Goal: Task Accomplishment & Management: Complete application form

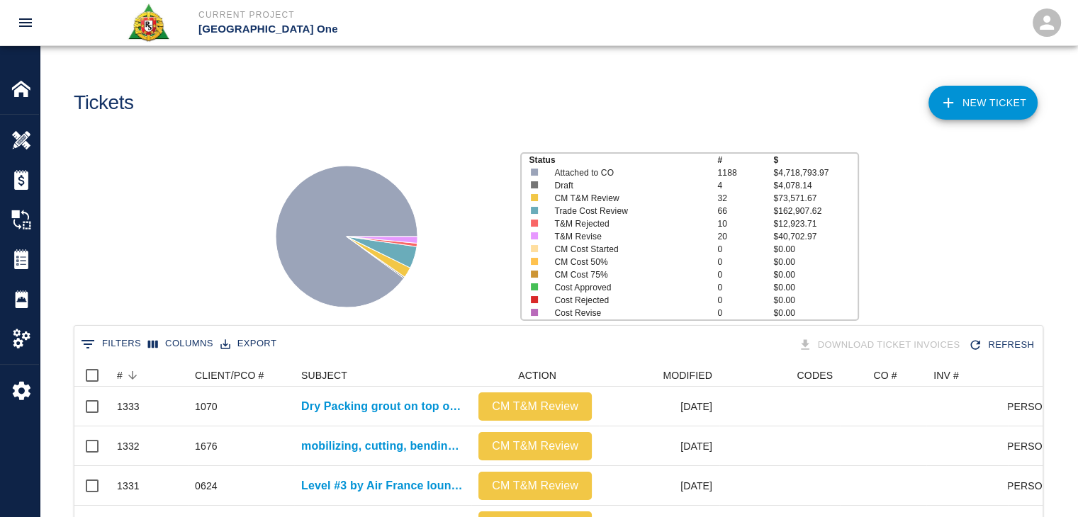
scroll to position [817, 958]
click at [975, 95] on link "NEW TICKET" at bounding box center [983, 103] width 109 height 34
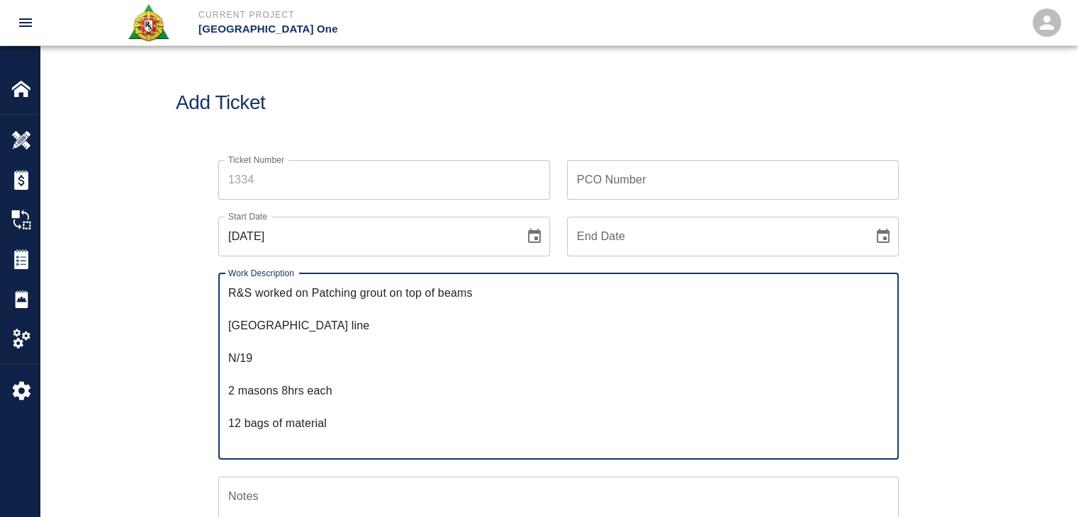
click at [231, 325] on textarea "R&S worked on Patching grout on top of beams [GEOGRAPHIC_DATA] line N/19 2 maso…" at bounding box center [558, 366] width 661 height 163
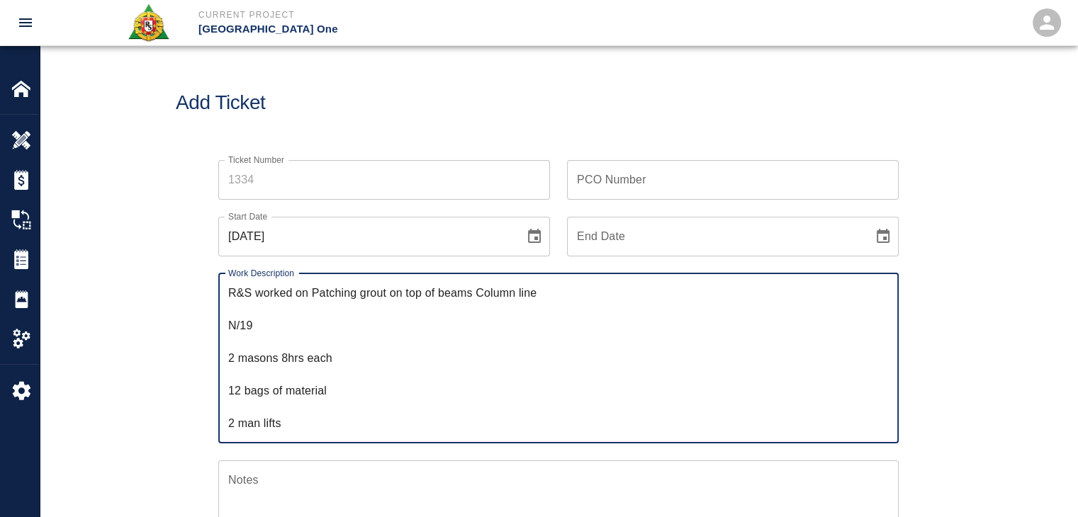
click at [313, 293] on textarea "R&S worked on Patching grout on top of beams Column line N/19 2 masons 8hrs eac…" at bounding box center [558, 358] width 661 height 147
click at [230, 327] on textarea "R&S worked on Dry patching grout on top of beams Column line N/19 2 masons 8hrs…" at bounding box center [558, 358] width 661 height 147
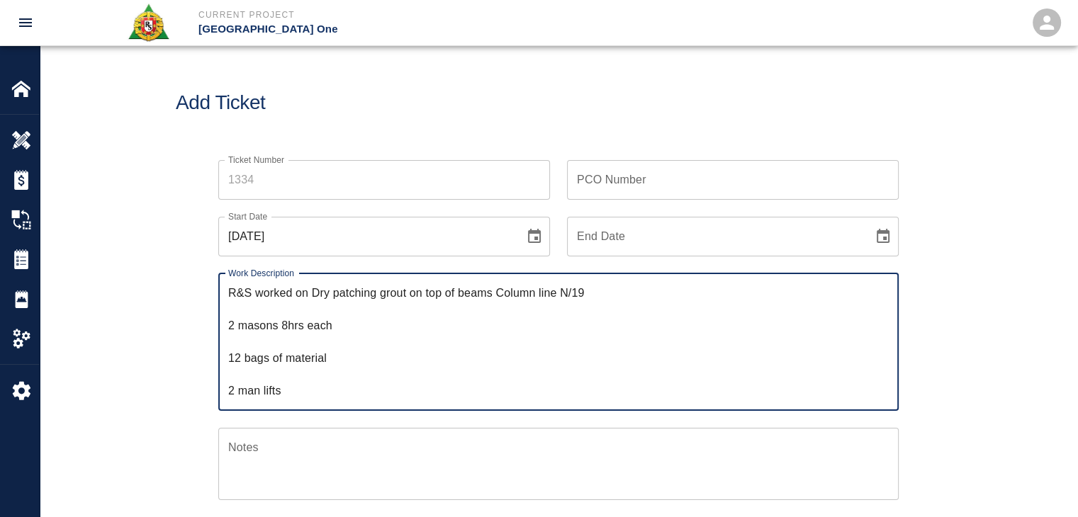
click at [230, 327] on textarea "R&S worked on Dry patching grout on top of beams Column line N/19 2 masons 8hrs…" at bounding box center [558, 342] width 661 height 114
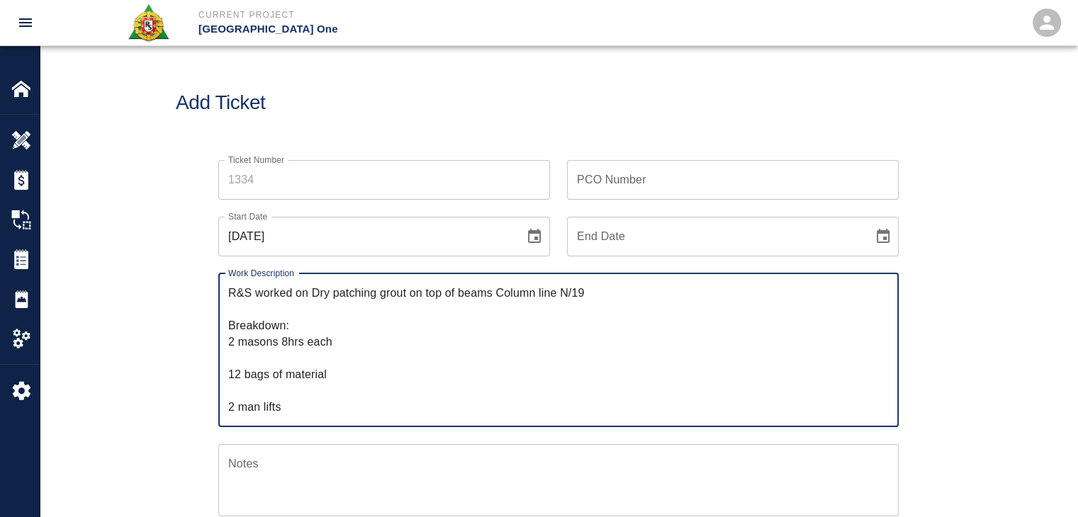
click at [235, 360] on textarea "R&S worked on Dry patching grout on top of beams Column line N/19 Breakdown: 2 …" at bounding box center [558, 350] width 661 height 130
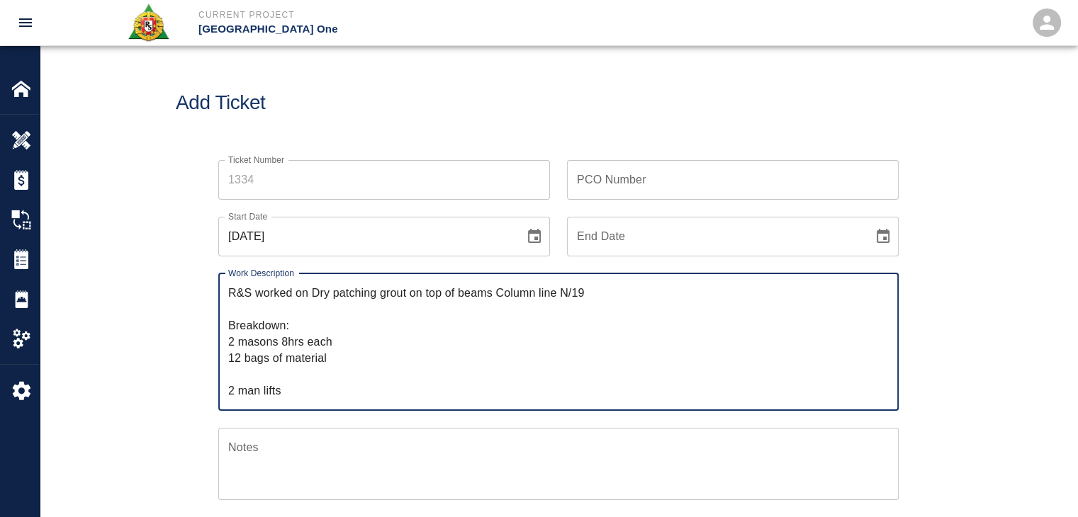
click at [249, 374] on textarea "R&S worked on Dry patching grout on top of beams Column line N/19 Breakdown: 2 …" at bounding box center [558, 342] width 661 height 114
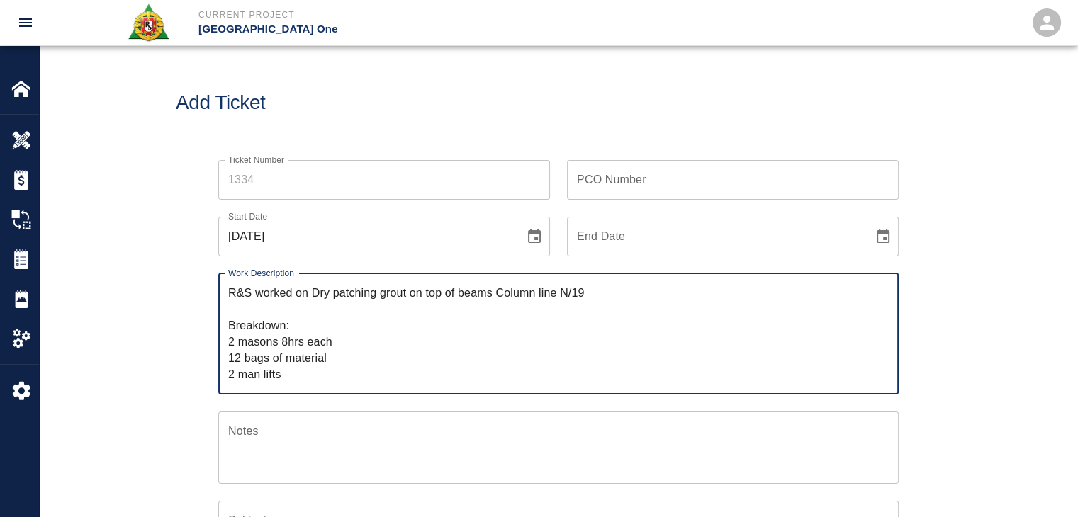
click at [289, 383] on div "R&S worked on Dry patching grout on top of beams Column line N/19 Breakdown: 2 …" at bounding box center [558, 334] width 680 height 121
click at [345, 349] on textarea "R&S worked on Dry patching grout on top of beams Column line N/19 Breakdown: 2 …" at bounding box center [558, 334] width 661 height 98
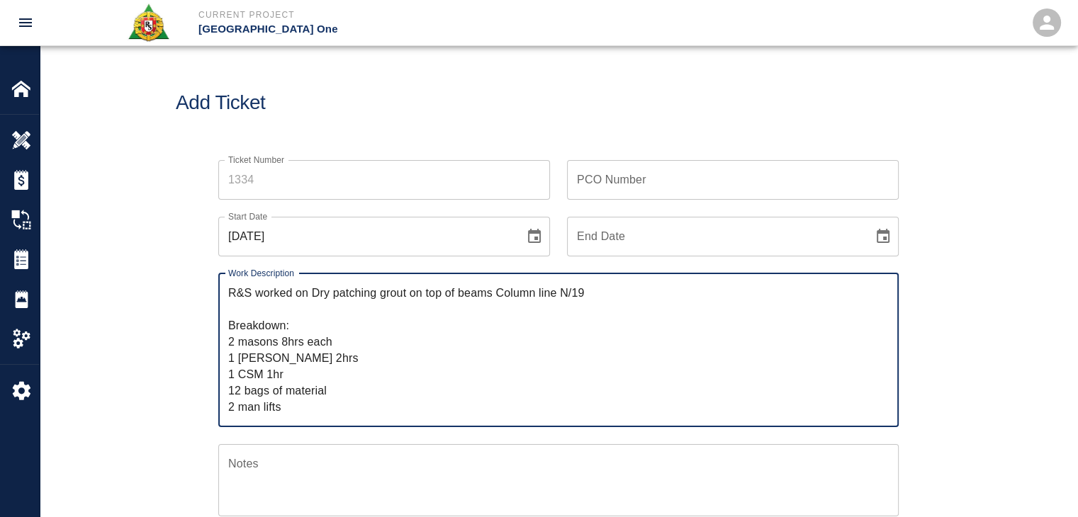
type textarea "R&S worked on Dry patching grout on top of beams Column line N/19 Breakdown: 2 …"
click at [531, 232] on icon "Choose date, selected date is Aug 29, 2025" at bounding box center [534, 236] width 13 height 14
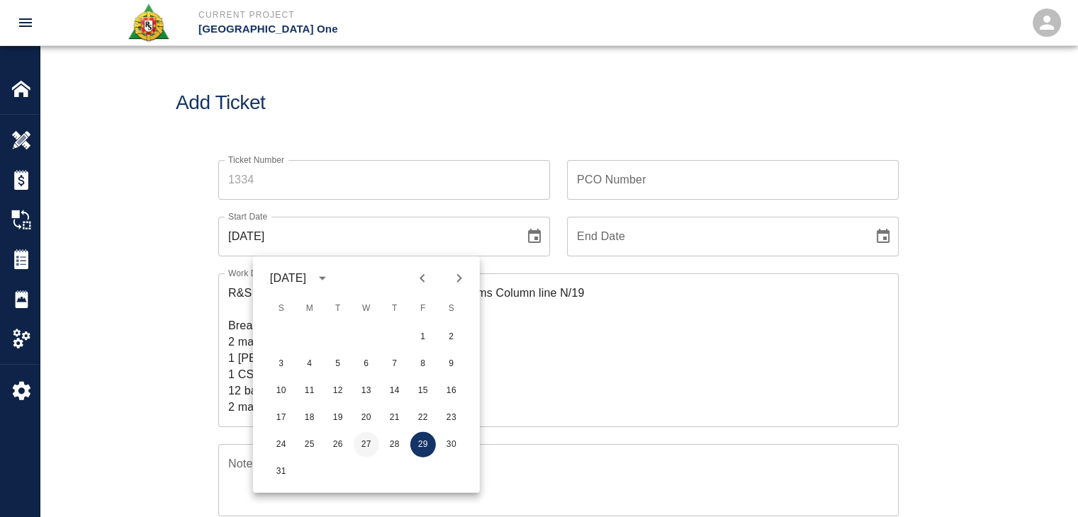
click at [366, 442] on button "27" at bounding box center [367, 445] width 26 height 26
type input "[DATE]"
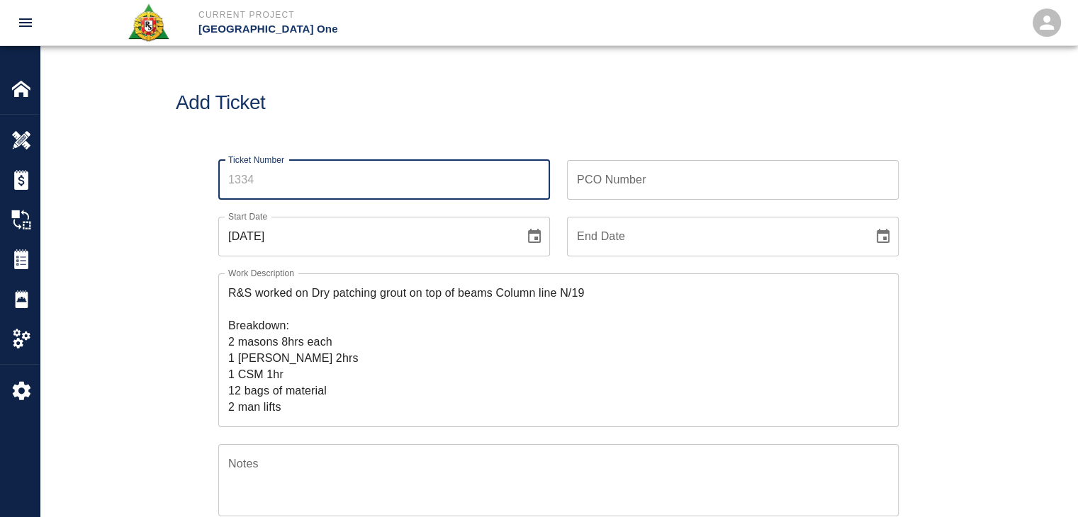
click at [296, 185] on input "Ticket Number" at bounding box center [384, 180] width 332 height 40
type input "1334"
click at [264, 127] on div "Add Ticket" at bounding box center [559, 103] width 1038 height 114
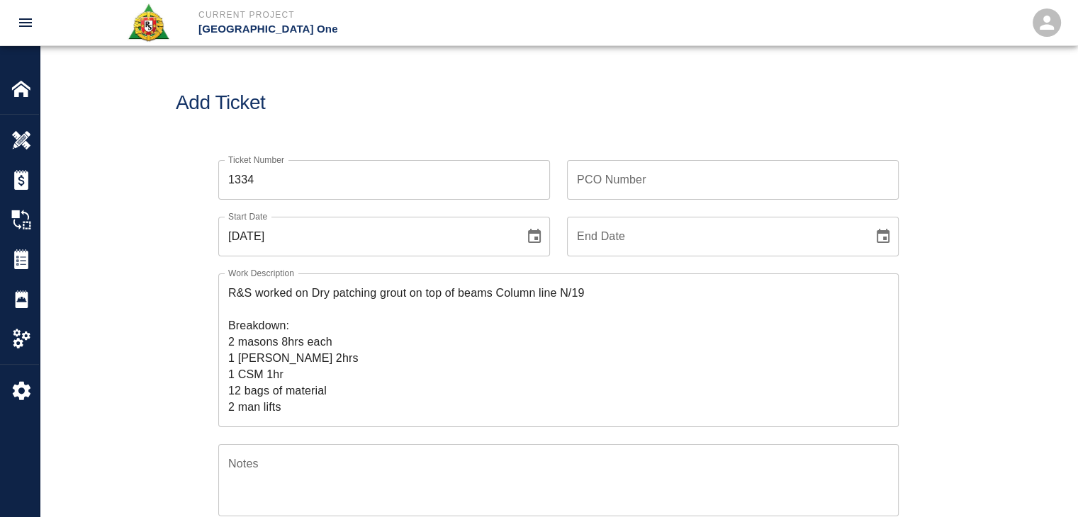
scroll to position [65, 0]
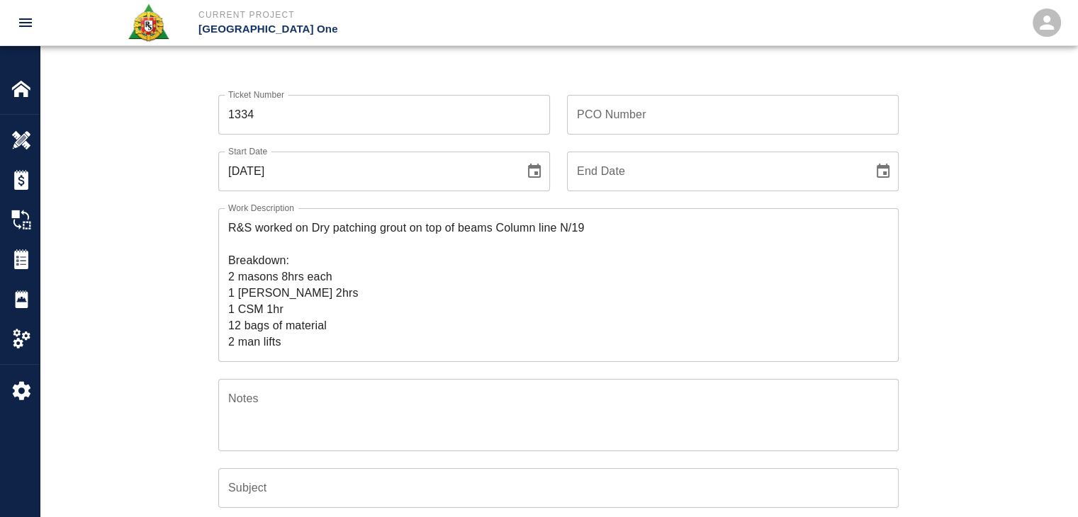
click at [584, 111] on input "PCO Number" at bounding box center [733, 115] width 332 height 40
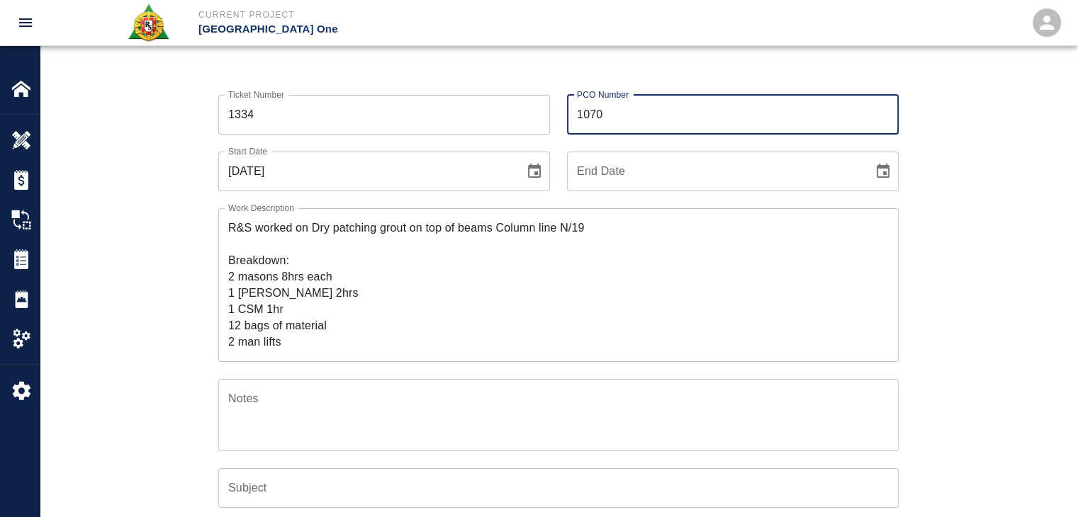
type input "1070"
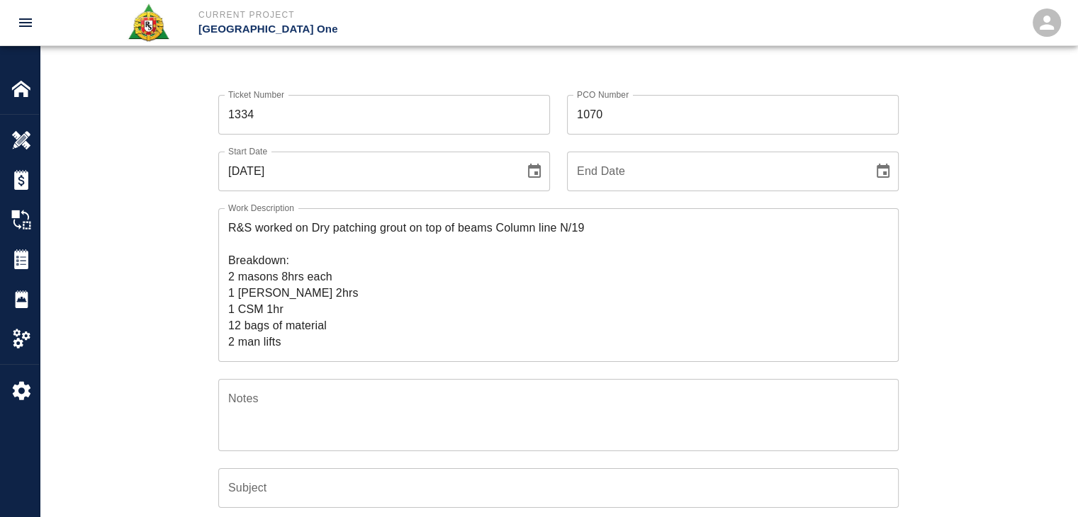
click at [556, 132] on div "PCO Number 1070 PCO Number" at bounding box center [724, 106] width 349 height 57
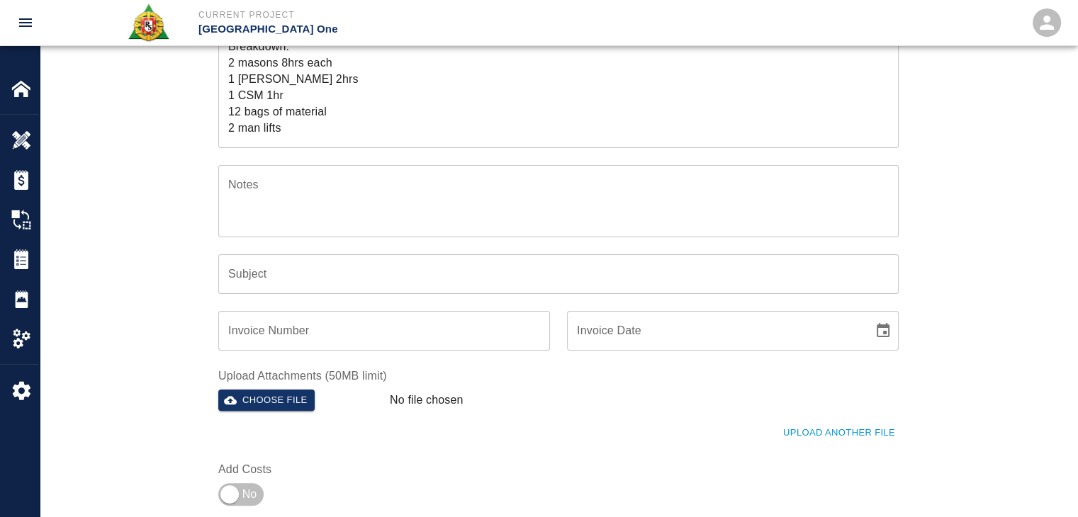
scroll to position [177, 0]
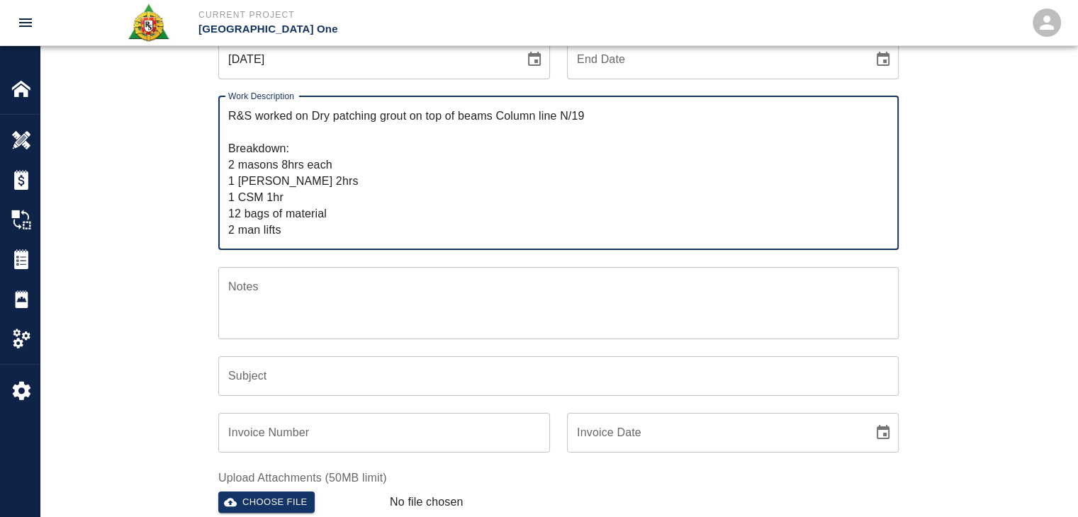
drag, startPoint x: 295, startPoint y: 133, endPoint x: 312, endPoint y: 117, distance: 23.1
click at [312, 117] on textarea "R&S worked on Dry patching grout on top of beams Column line N/19 Breakdown: 2 …" at bounding box center [558, 173] width 661 height 130
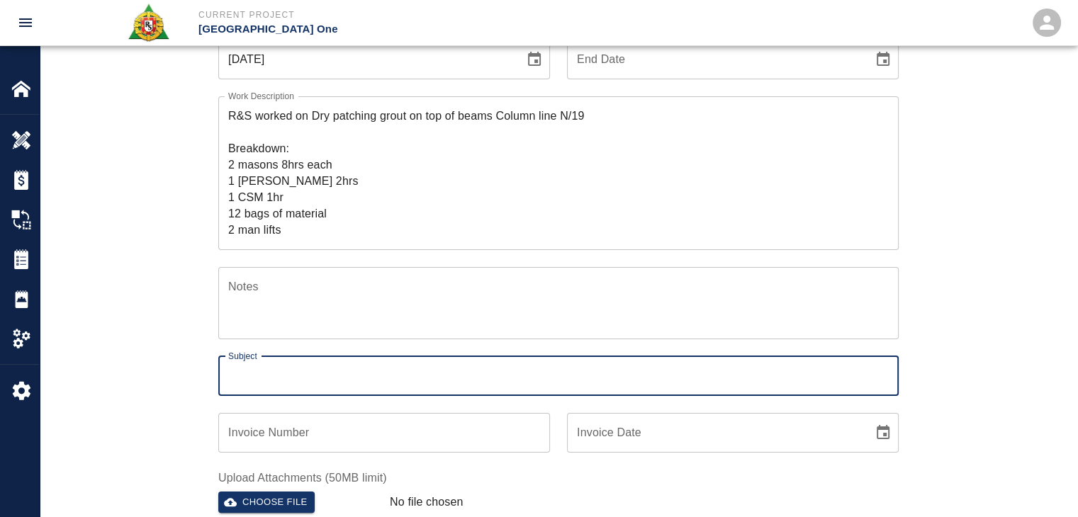
click at [304, 362] on input "Subject" at bounding box center [558, 377] width 680 height 40
paste input "Dry patching grout on top of beams Column line N/19"
type input "Dry patching grout on top of beams Column line N/19"
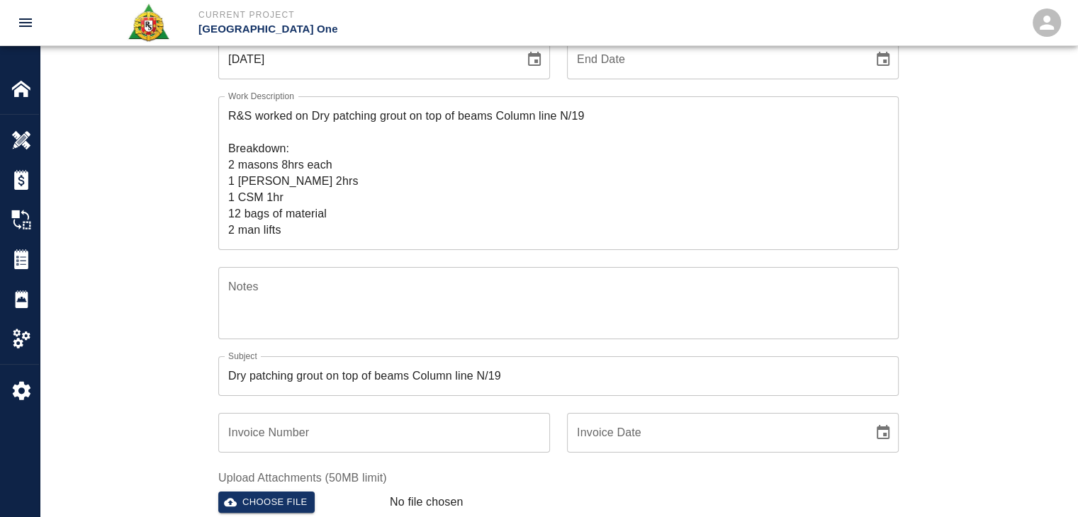
click at [196, 391] on div "Ticket Number 1334 Ticket Number PCO Number 1070 PCO Number Start Date [DATE] S…" at bounding box center [559, 290] width 766 height 649
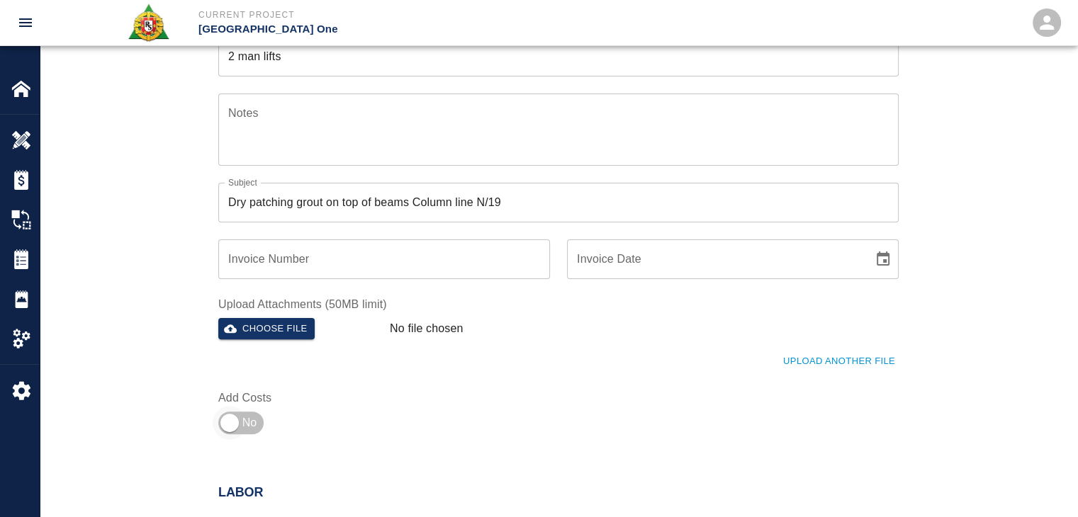
click at [255, 429] on input "checkbox" at bounding box center [230, 423] width 102 height 34
checkbox input "true"
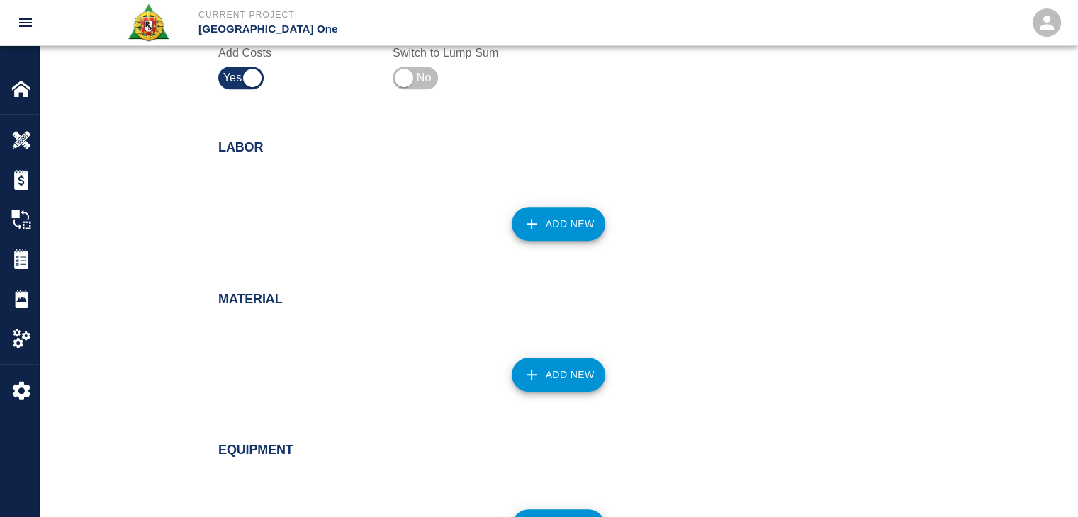
scroll to position [697, 0]
click at [571, 233] on button "Add New" at bounding box center [559, 223] width 94 height 34
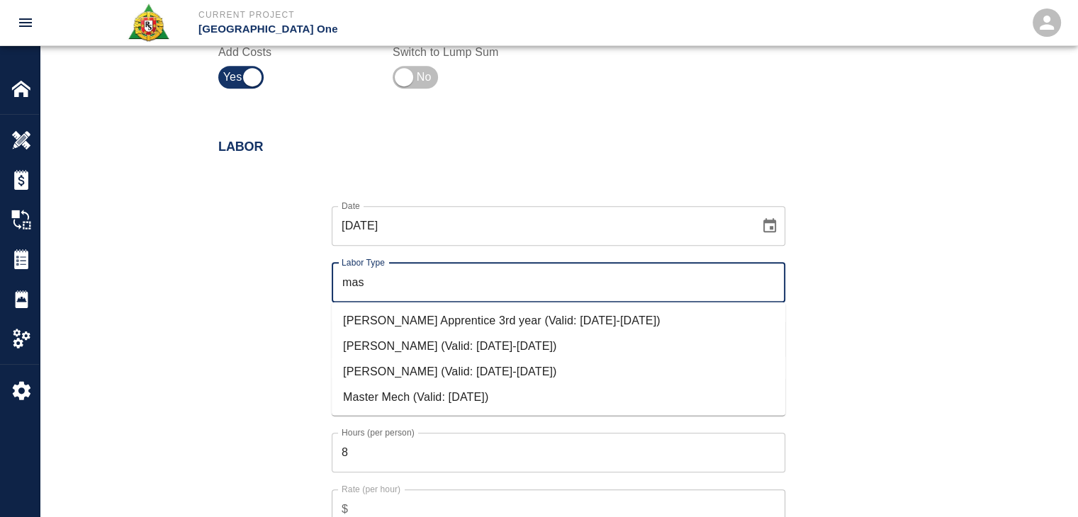
click at [420, 376] on li "[PERSON_NAME] (Valid: [DATE]-[DATE])" at bounding box center [559, 372] width 454 height 26
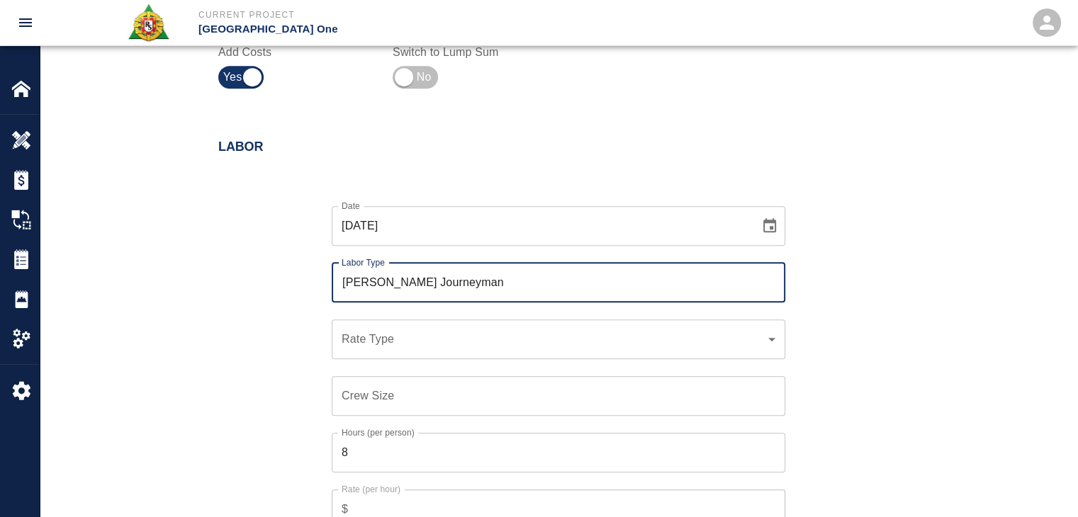
type input "[PERSON_NAME] Journeyman"
click at [385, 348] on div "​ Rate Type" at bounding box center [559, 340] width 454 height 40
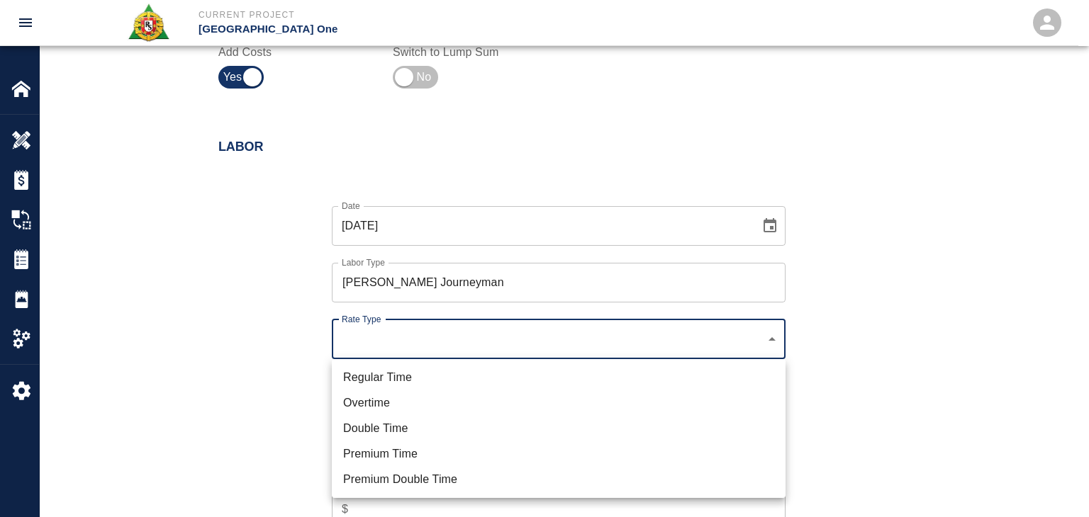
click at [391, 372] on li "Regular Time" at bounding box center [559, 378] width 454 height 26
type input "rate_rt"
type input "112.04"
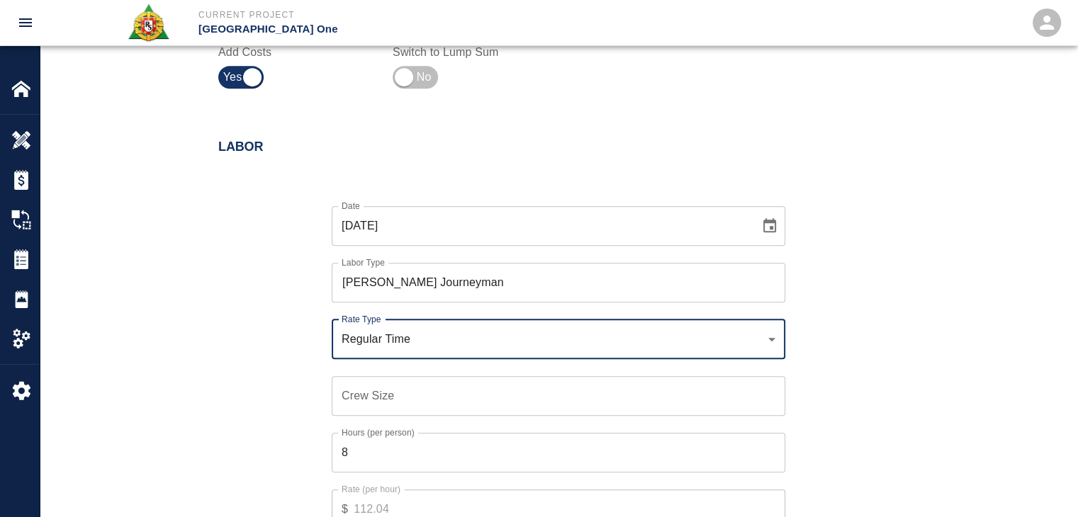
click at [429, 407] on input "Crew Size" at bounding box center [559, 396] width 454 height 40
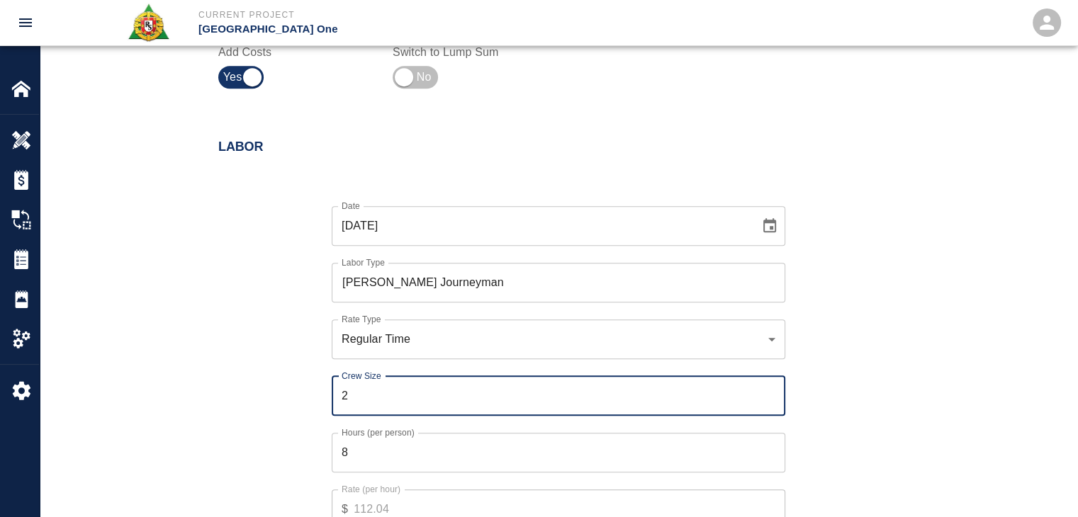
type input "2"
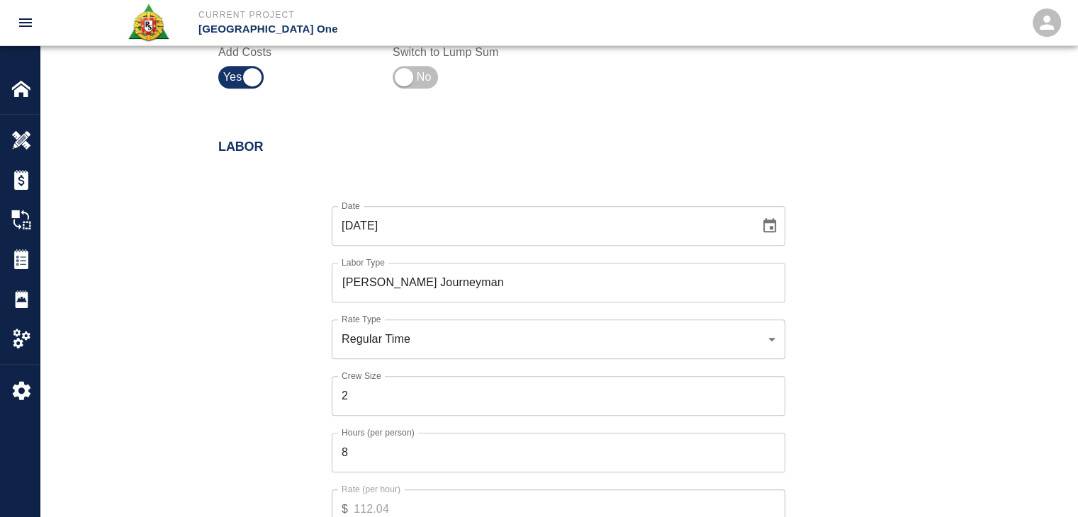
click at [270, 404] on div "Date [DATE] Date Labor Type [PERSON_NAME] Journeyman Labor Type Rate Type Regul…" at bounding box center [549, 378] width 697 height 389
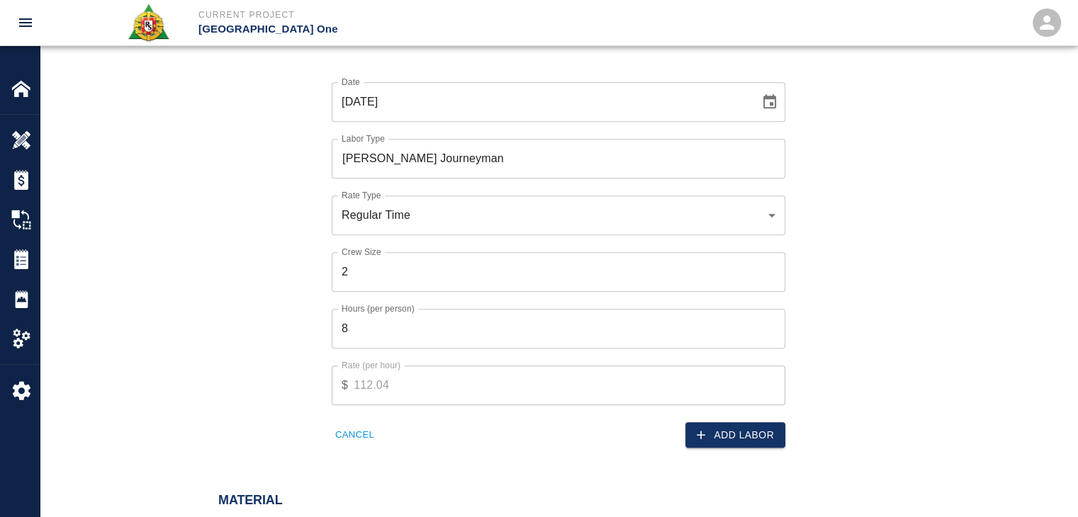
scroll to position [822, 0]
click at [693, 432] on button "Add Labor" at bounding box center [735, 435] width 100 height 26
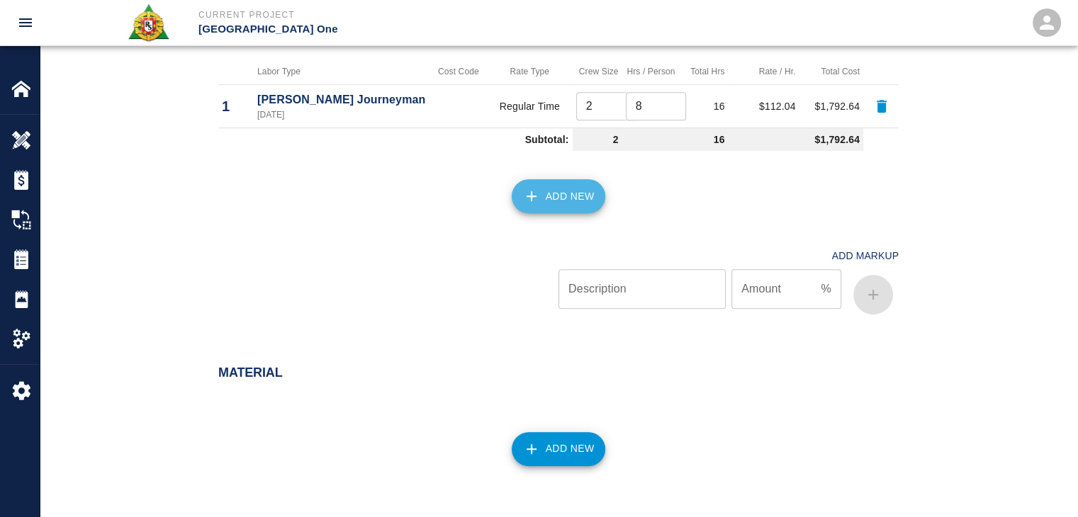
click at [545, 191] on button "Add New" at bounding box center [559, 196] width 94 height 34
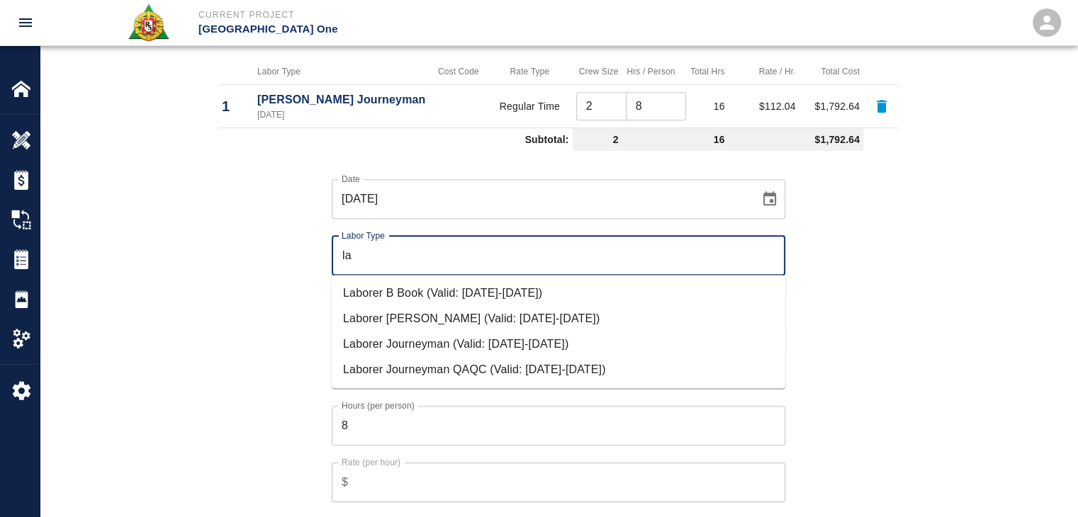
type input "l"
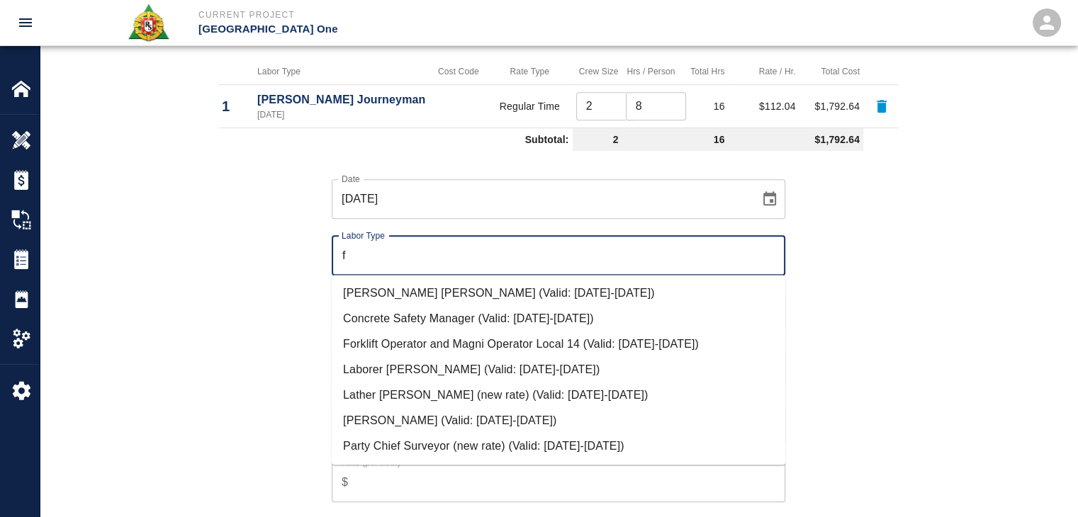
click at [403, 416] on li "[PERSON_NAME] (Valid: [DATE]-[DATE])" at bounding box center [559, 421] width 454 height 26
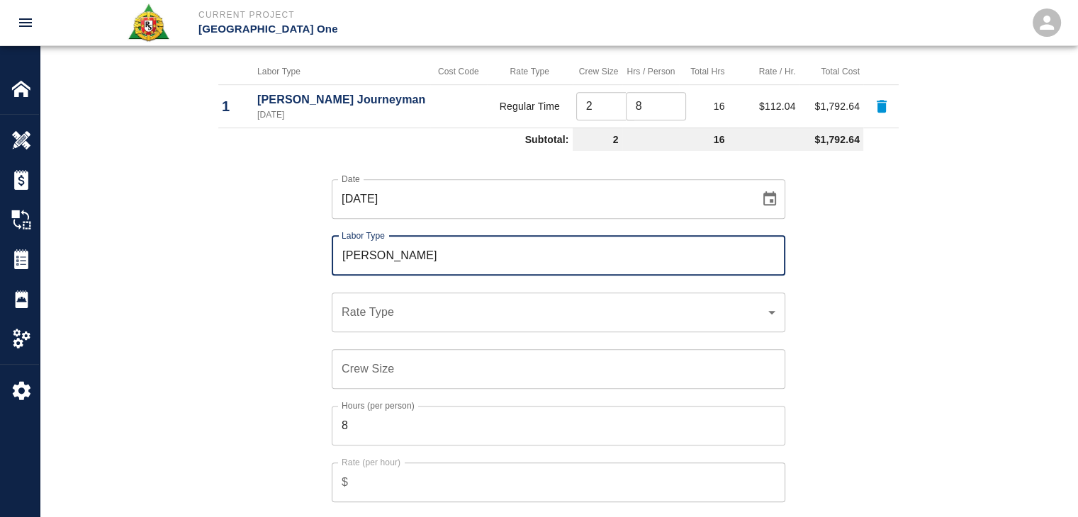
type input "[PERSON_NAME]"
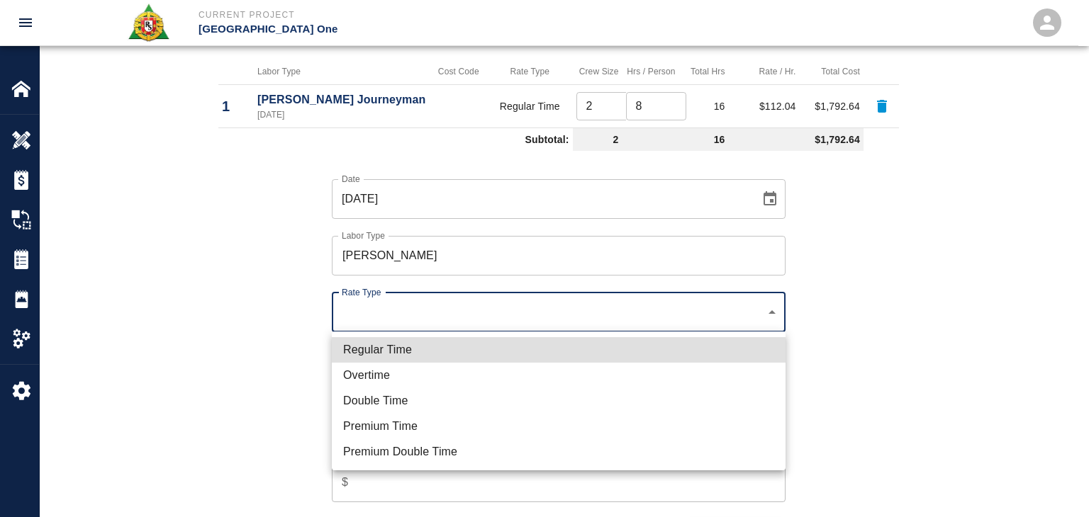
click at [409, 345] on li "Regular Time" at bounding box center [559, 350] width 454 height 26
type input "rate_rt"
type input "114.53"
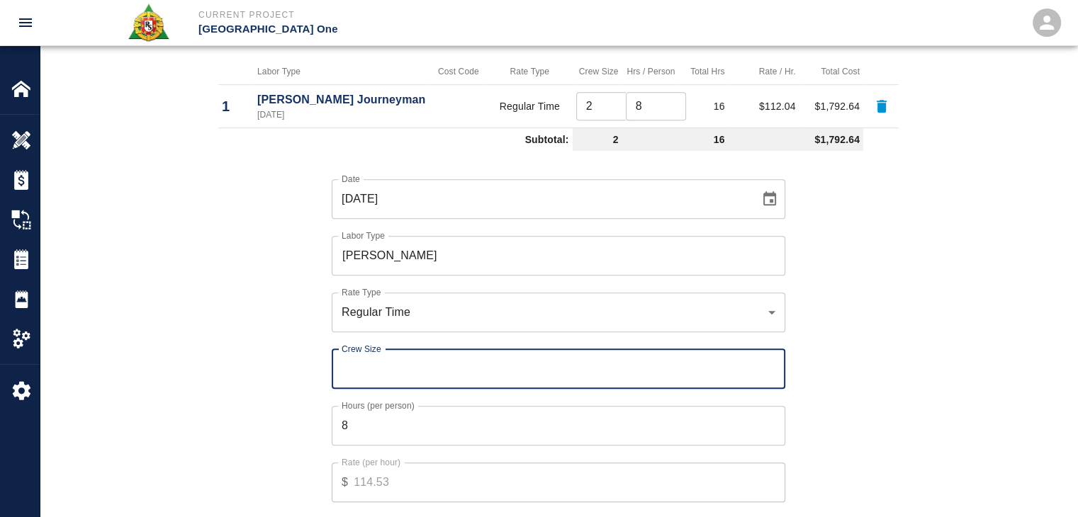
click at [388, 374] on input "Crew Size" at bounding box center [559, 369] width 454 height 40
type input "1"
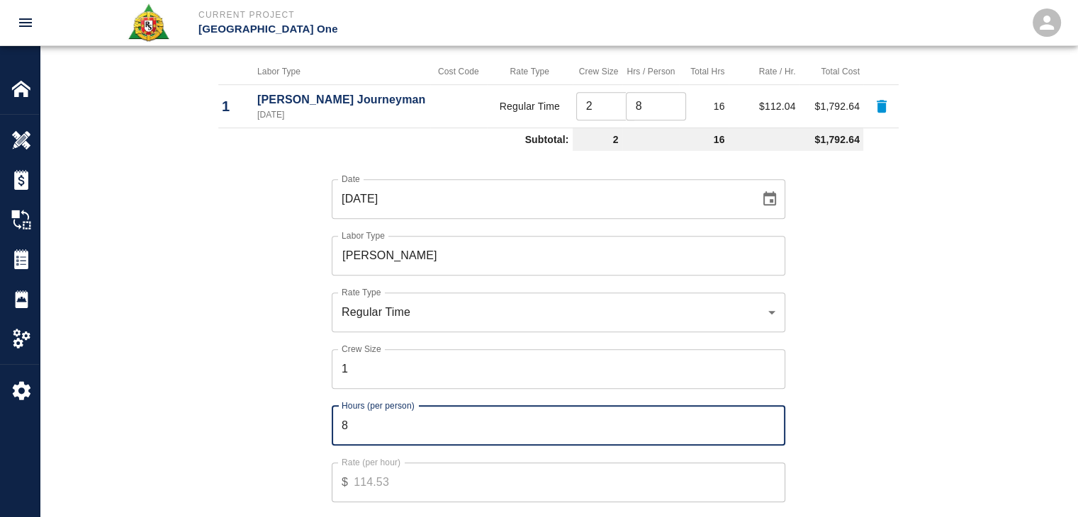
click at [374, 442] on input "8" at bounding box center [559, 426] width 454 height 40
click at [357, 442] on input "2" at bounding box center [559, 426] width 454 height 40
type input "2"
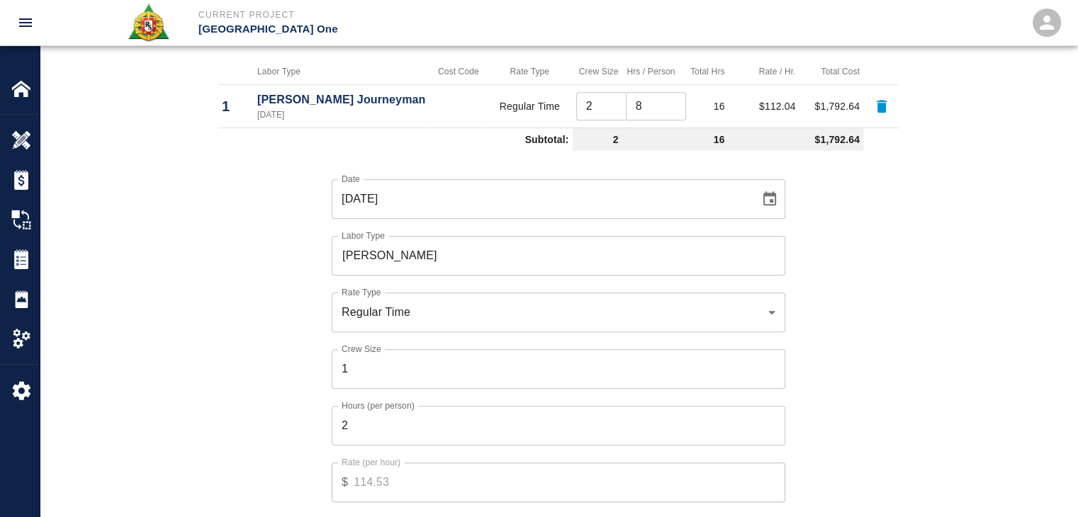
click at [310, 453] on div "Date [DATE] Date Labor Type [PERSON_NAME] Labor Type Rate Type Regular Time rat…" at bounding box center [549, 351] width 697 height 389
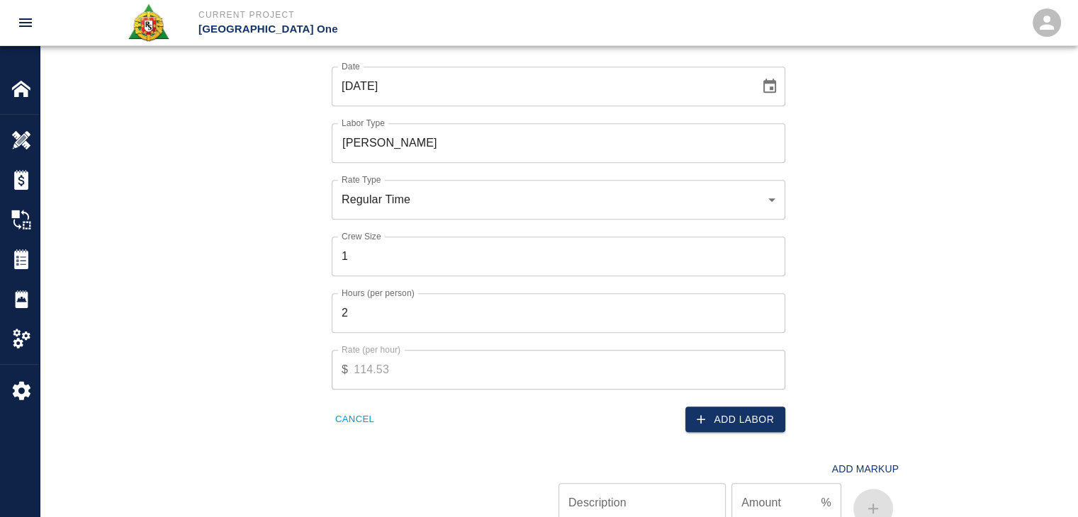
scroll to position [935, 0]
click at [731, 430] on button "Add Labor" at bounding box center [735, 419] width 100 height 26
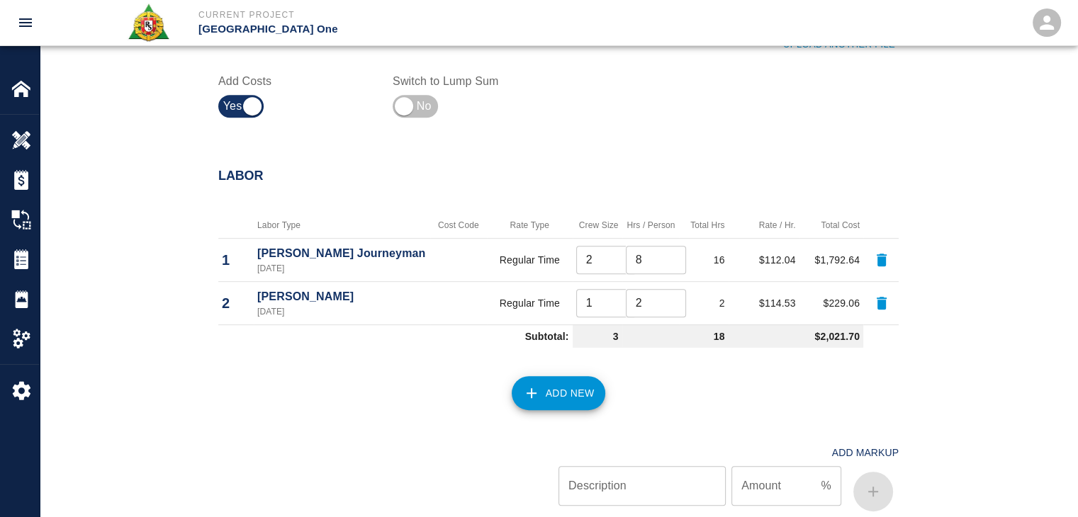
scroll to position [663, 0]
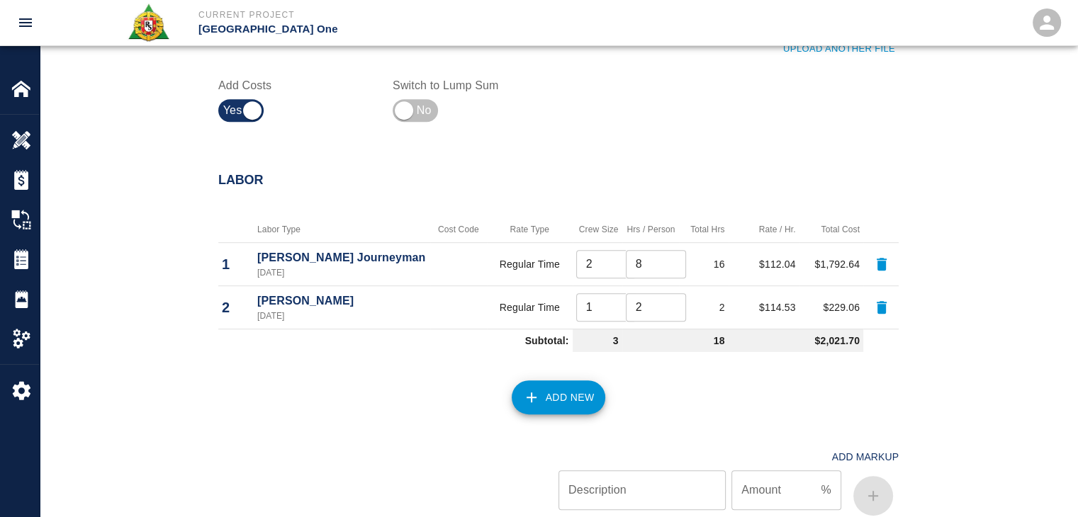
click at [564, 387] on button "Add New" at bounding box center [559, 398] width 94 height 34
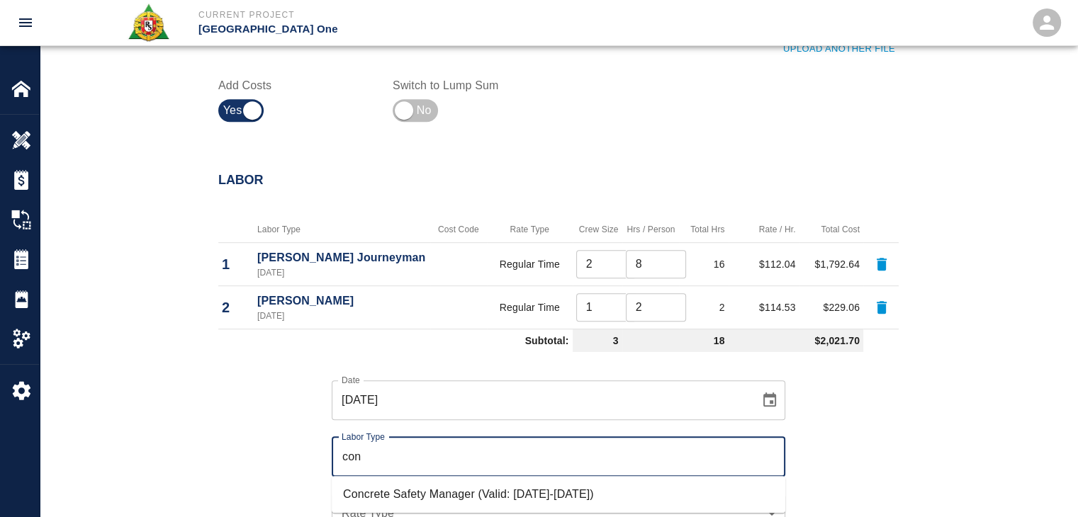
click at [466, 495] on li "Concrete Safety Manager (Valid: [DATE]-[DATE])" at bounding box center [559, 495] width 454 height 26
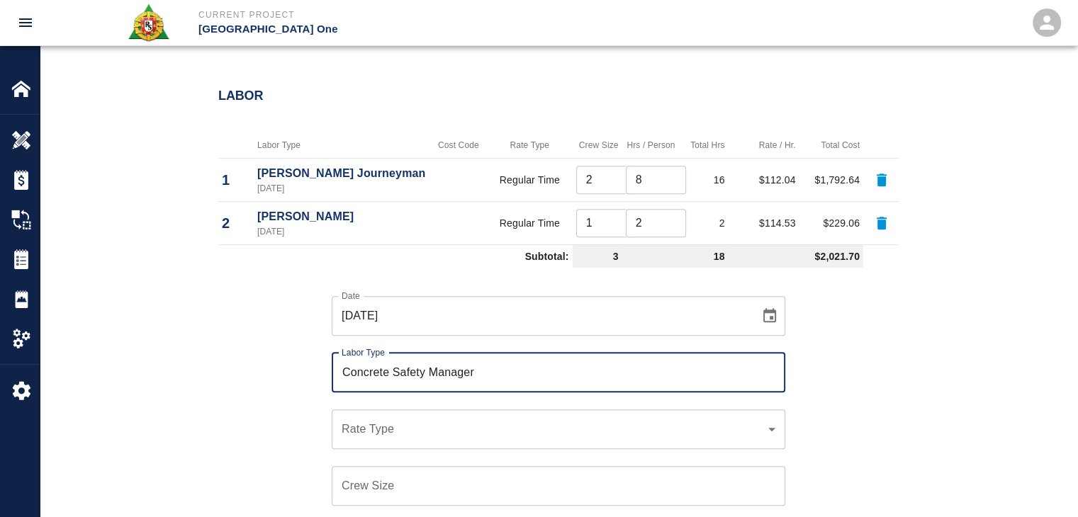
scroll to position [748, 0]
type input "Concrete Safety Manager"
click at [391, 413] on div "​ Rate Type" at bounding box center [559, 429] width 454 height 40
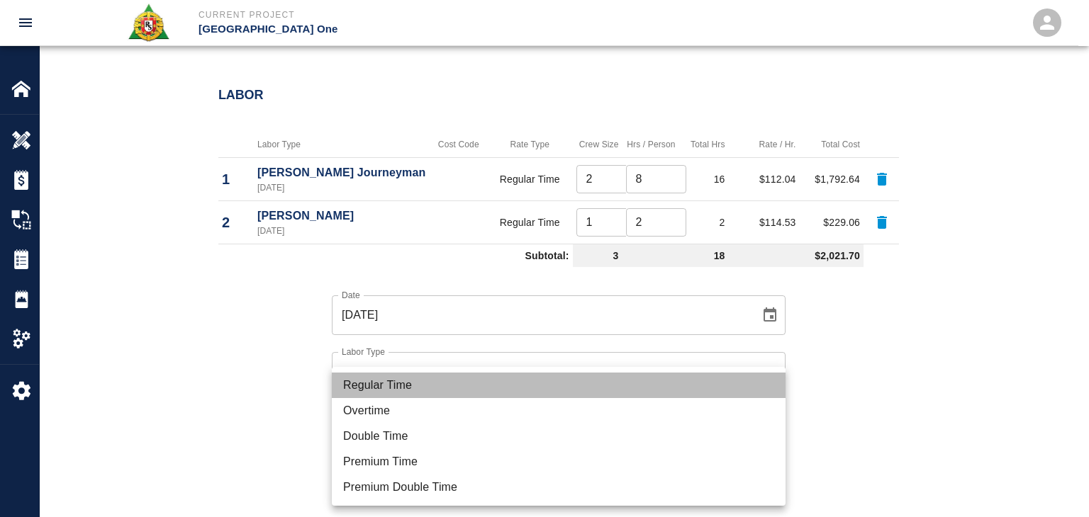
click at [373, 392] on li "Regular Time" at bounding box center [559, 386] width 454 height 26
type input "rate_rt"
type input "100.05"
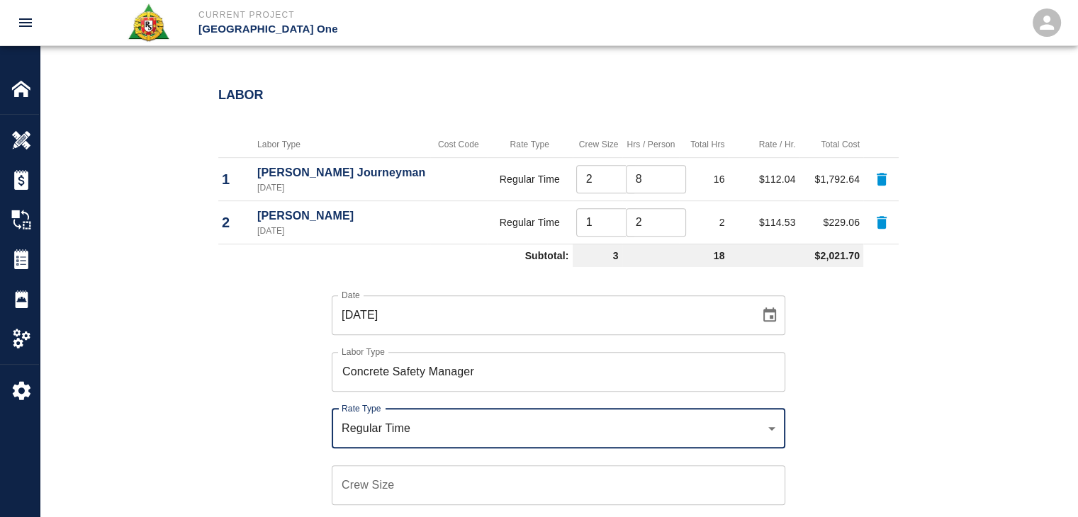
scroll to position [916, 0]
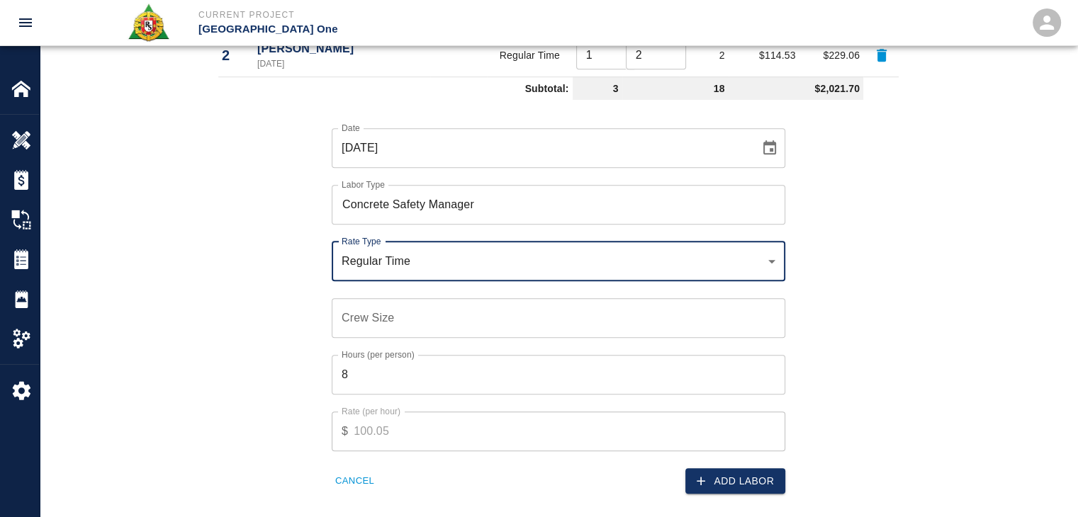
click at [363, 339] on div "Hours (per person) 8 Hours (per person)" at bounding box center [550, 366] width 471 height 57
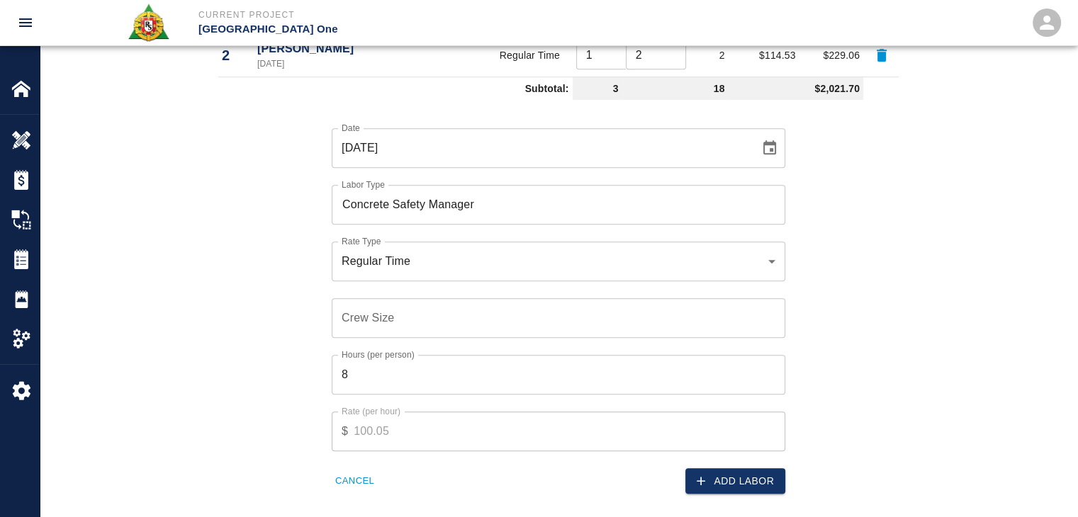
click at [354, 330] on input "Crew Size" at bounding box center [559, 318] width 454 height 40
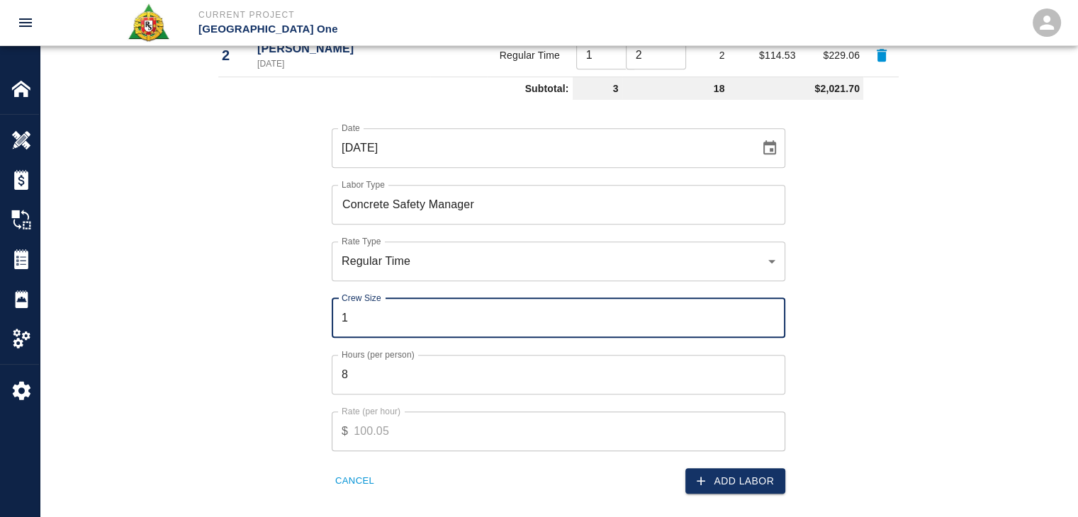
type input "1"
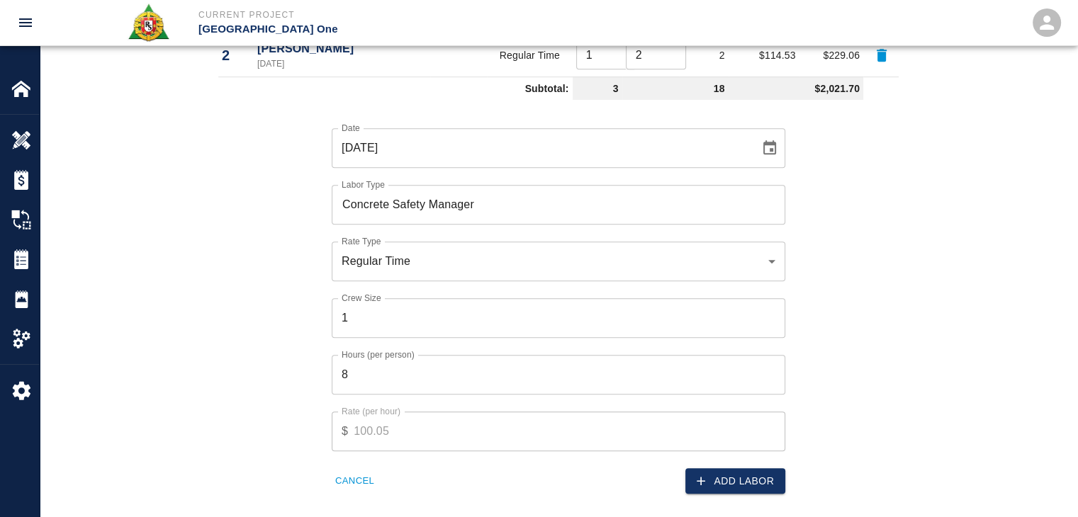
click at [381, 359] on label "Hours (per person)" at bounding box center [378, 355] width 73 height 12
click at [381, 359] on input "8" at bounding box center [559, 375] width 454 height 40
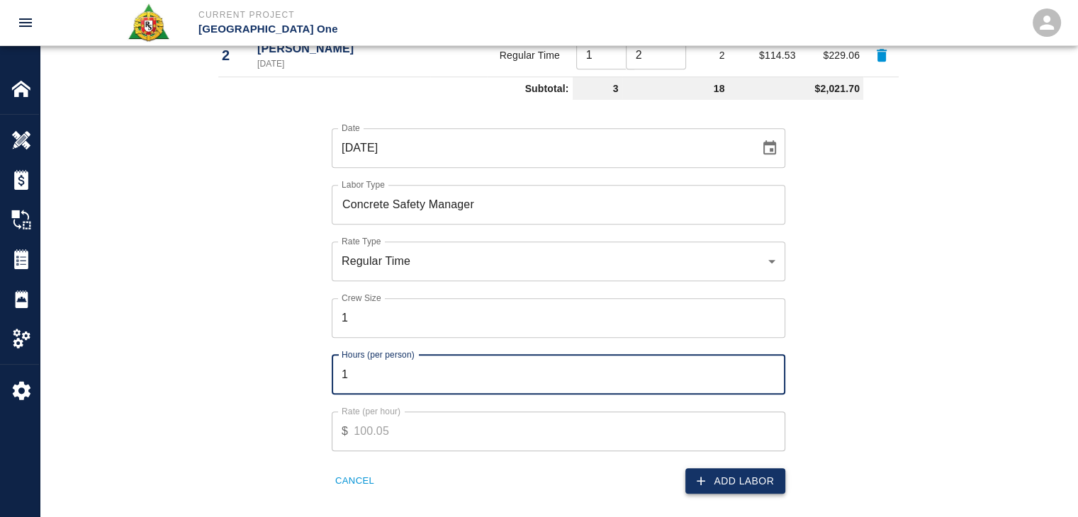
type input "1"
click at [712, 474] on button "Add Labor" at bounding box center [735, 482] width 100 height 26
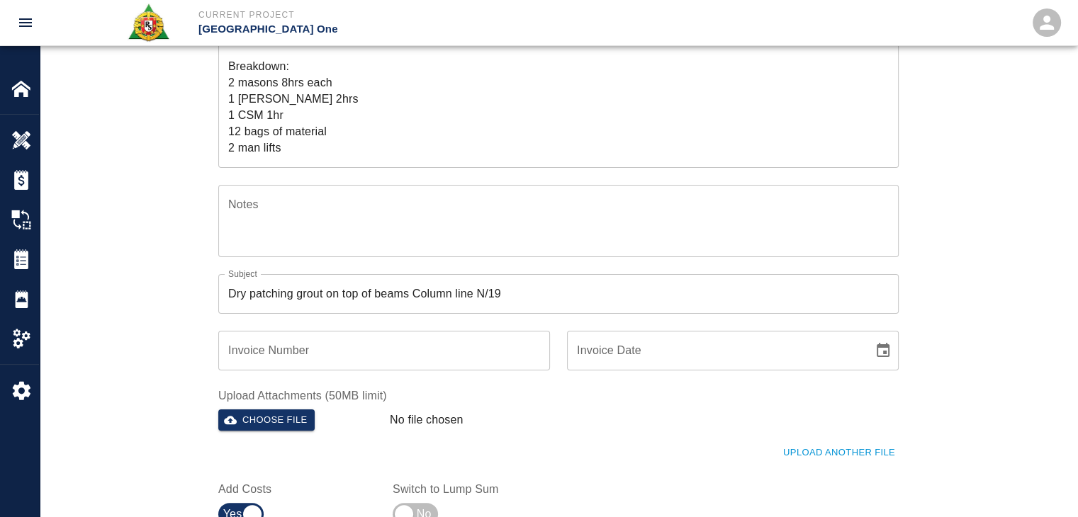
scroll to position [0, 0]
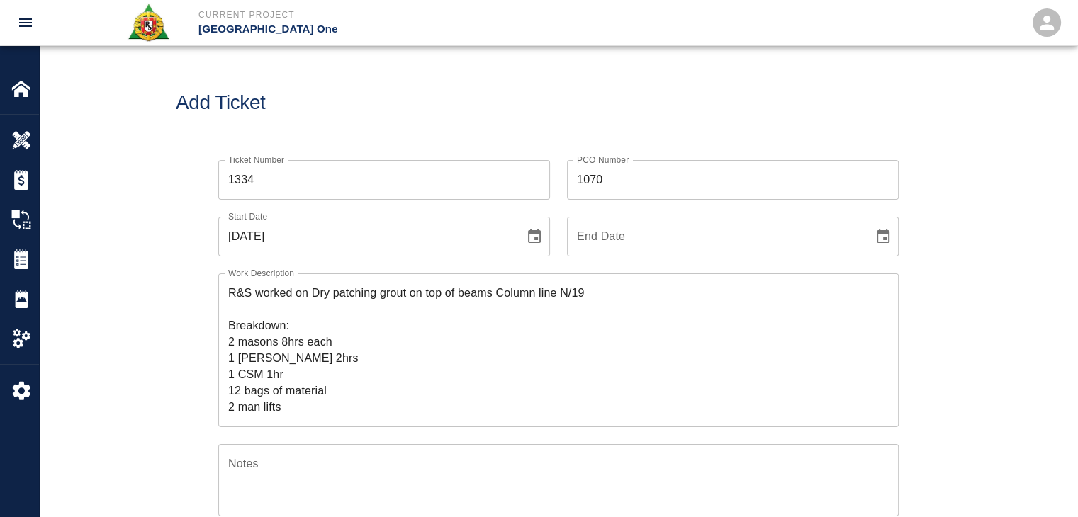
click at [138, 375] on div "Ticket Number 1334 Ticket Number PCO Number 1070 PCO Number Start Date [DATE] S…" at bounding box center [559, 484] width 1038 height 683
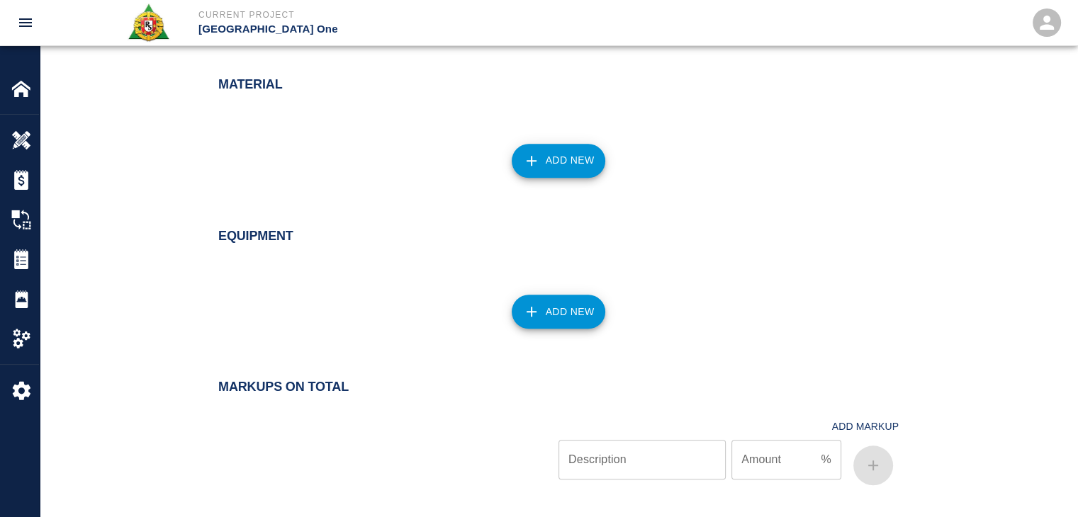
scroll to position [1199, 0]
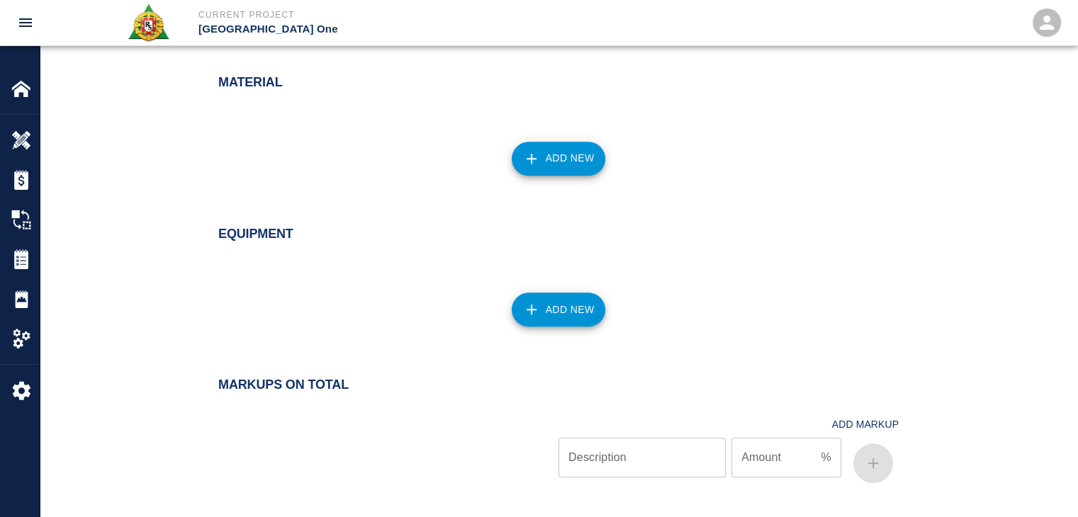
click at [570, 169] on button "Add New" at bounding box center [559, 159] width 94 height 34
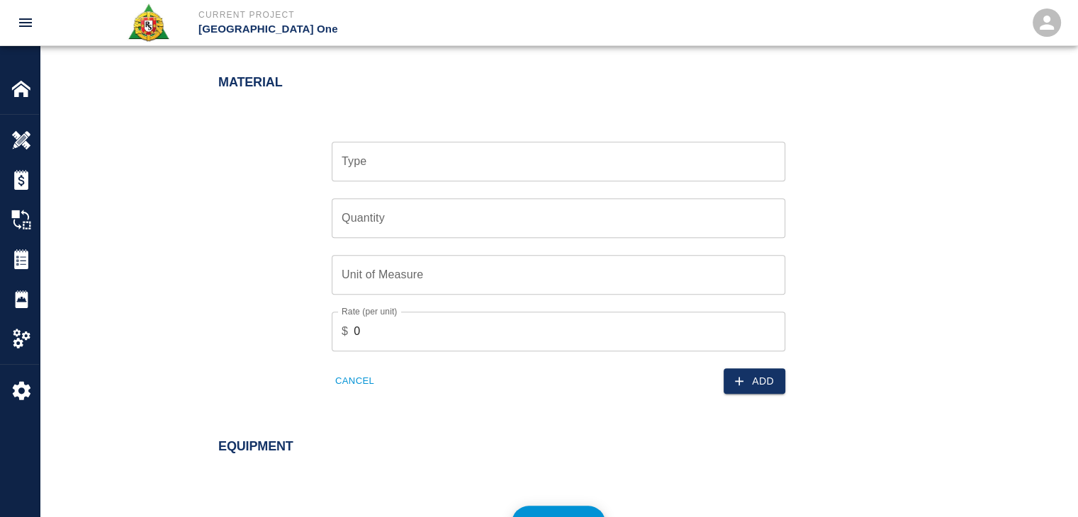
click at [430, 167] on input "Type" at bounding box center [558, 161] width 441 height 27
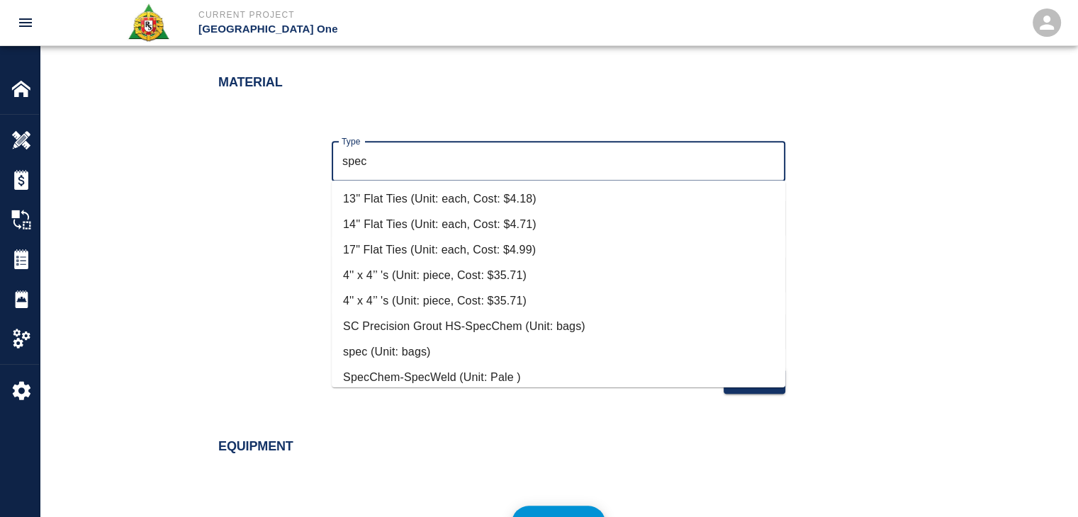
scroll to position [136, 0]
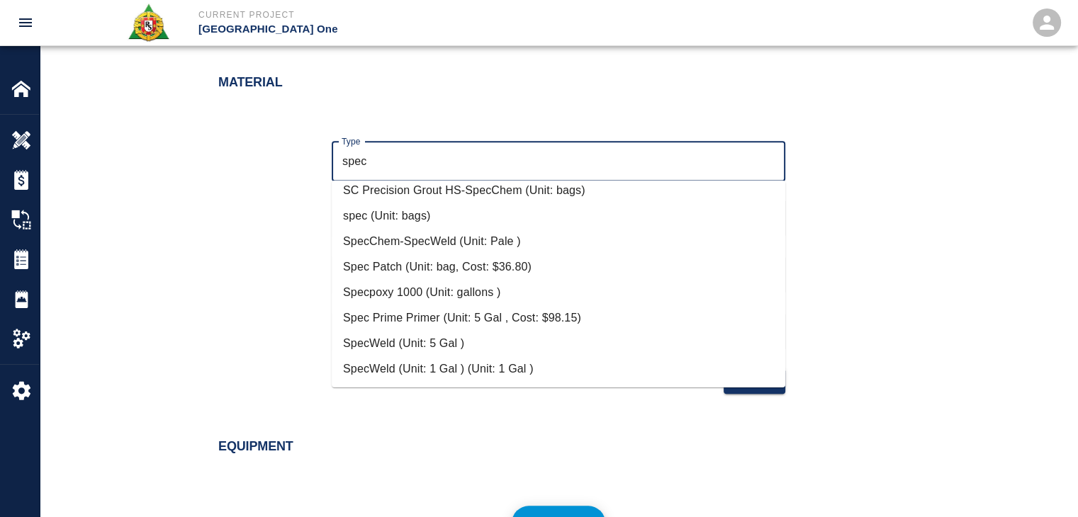
click at [450, 264] on li "Spec Patch (Unit: bag, Cost: $36.80)" at bounding box center [559, 267] width 454 height 26
type input "Spec Patch (Unit: bag, Cost: $36.80)"
type input "bag"
type input "36.8"
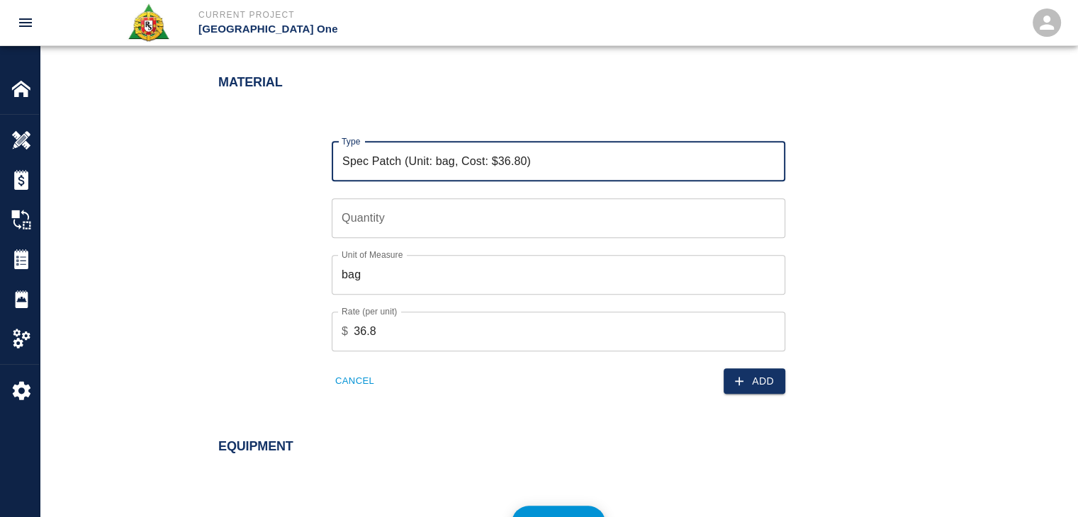
type input "Spec Patch (Unit: bag, Cost: $36.80)"
click at [367, 226] on input "Quantity" at bounding box center [559, 218] width 454 height 40
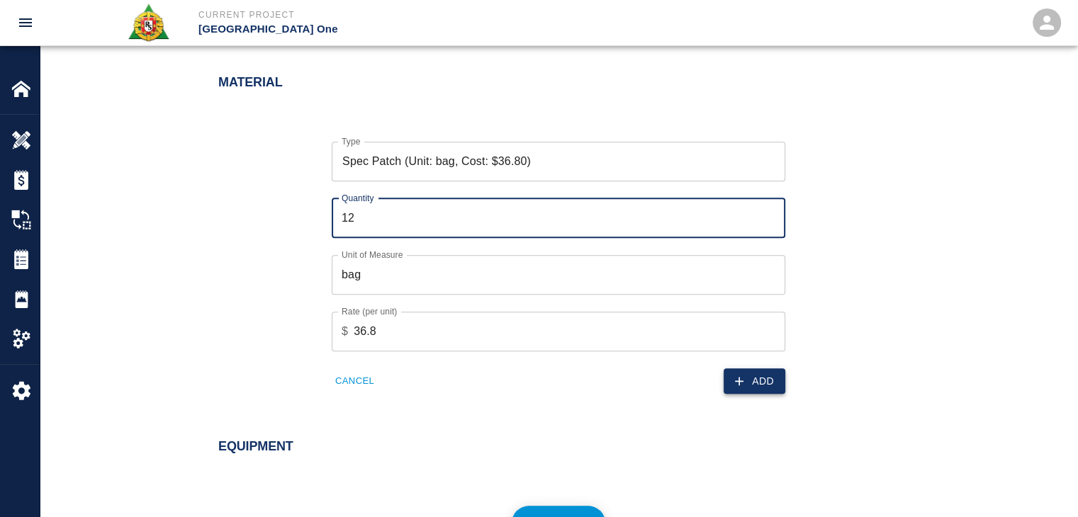
type input "12"
click at [750, 369] on button "Add" at bounding box center [755, 382] width 62 height 26
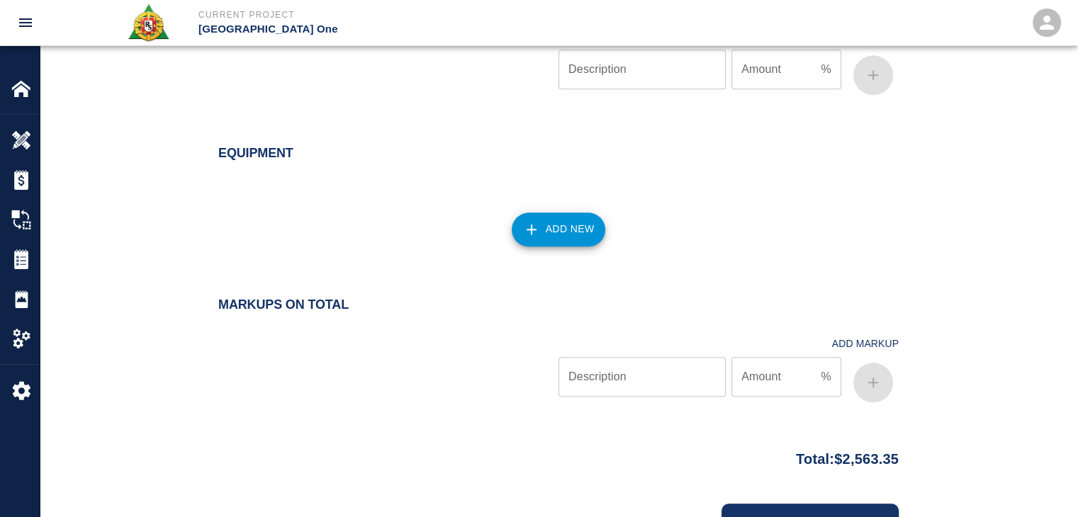
scroll to position [1479, 0]
click at [536, 244] on button "Add New" at bounding box center [559, 229] width 94 height 34
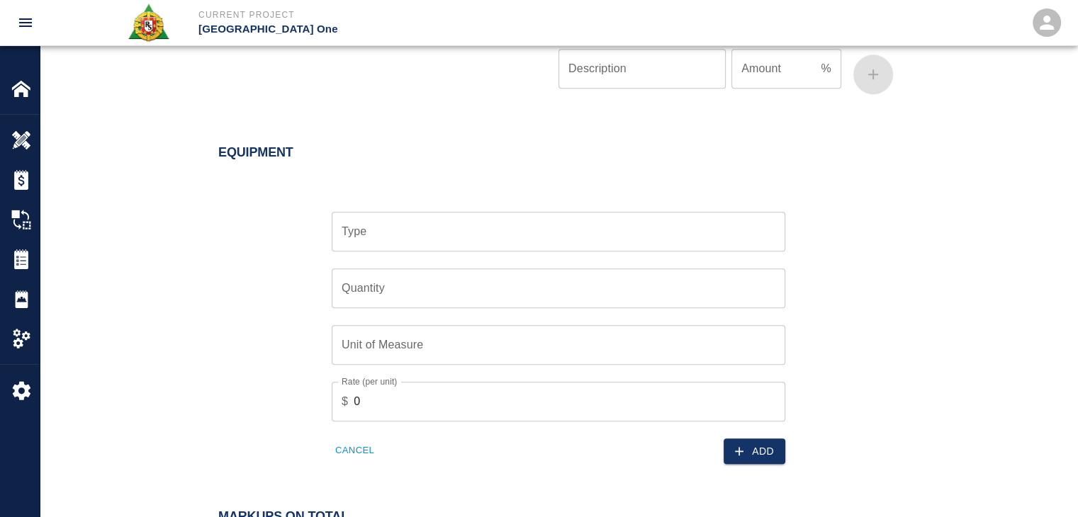
click at [454, 244] on div "Type" at bounding box center [559, 232] width 454 height 40
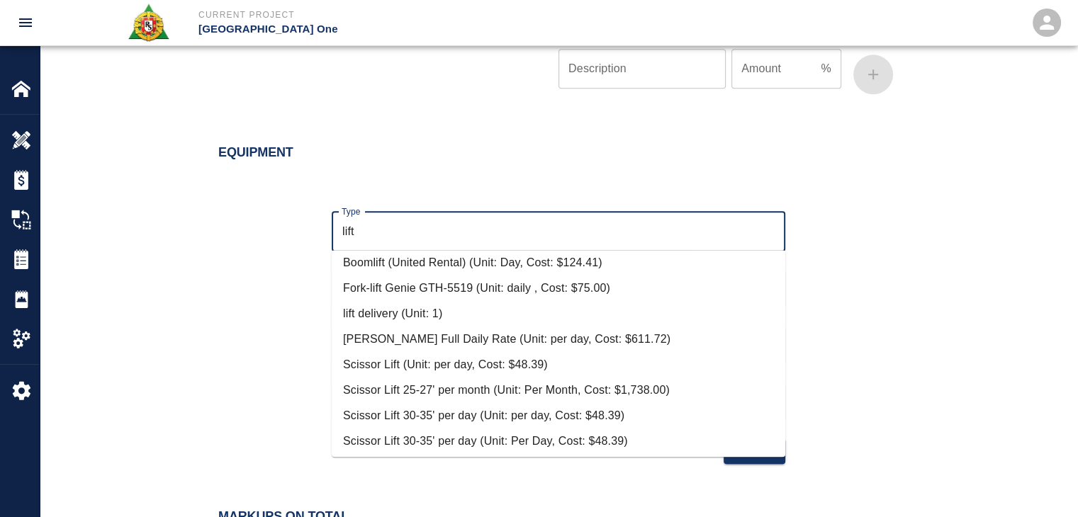
scroll to position [434, 0]
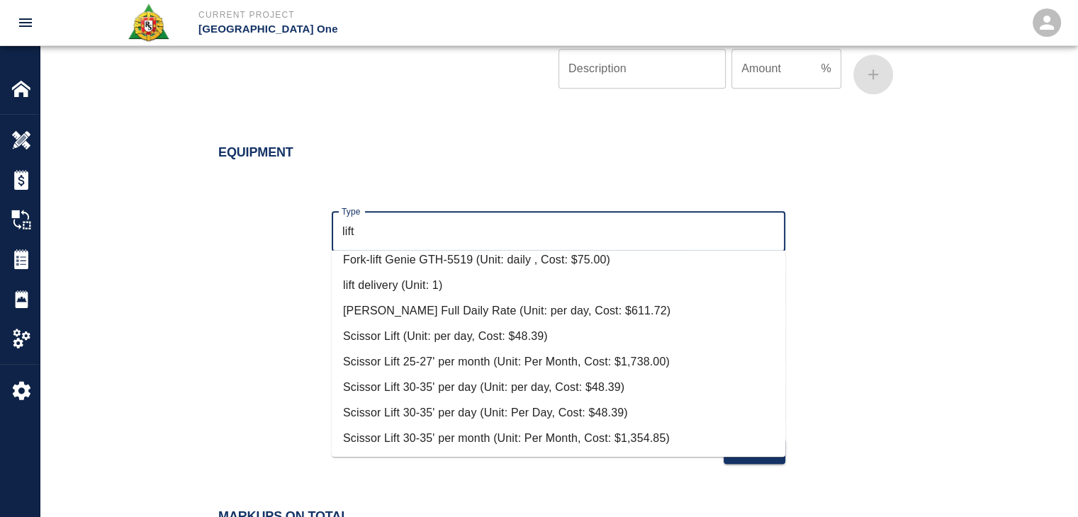
click at [460, 337] on li "Scissor Lift (Unit: per day, Cost: $48.39)" at bounding box center [559, 337] width 454 height 26
type input "Scissor Lift (Unit: per day, Cost: $48.39)"
type input "per day"
type input "48.39"
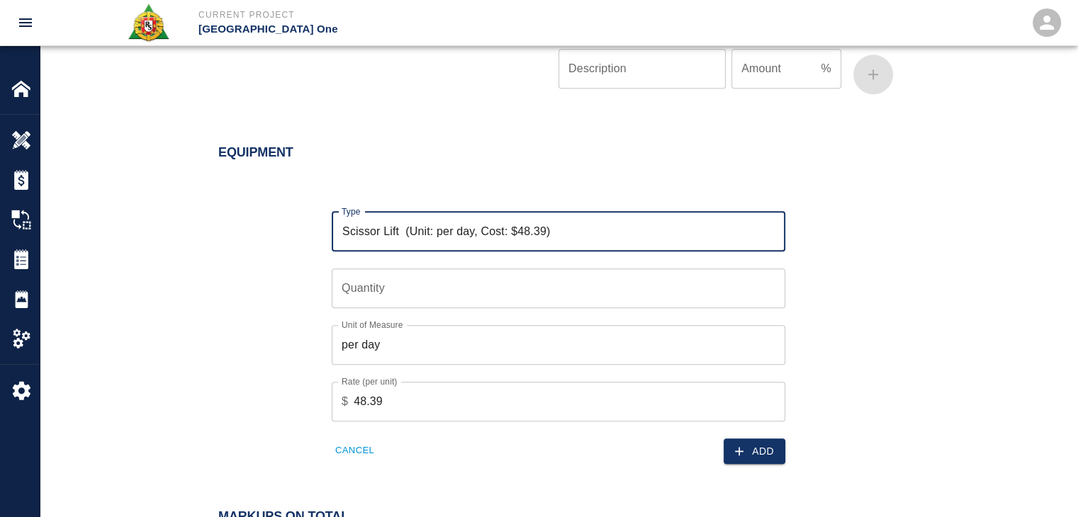
type input "Scissor Lift (Unit: per day, Cost: $48.39)"
click at [385, 282] on input "Quantity" at bounding box center [559, 289] width 454 height 40
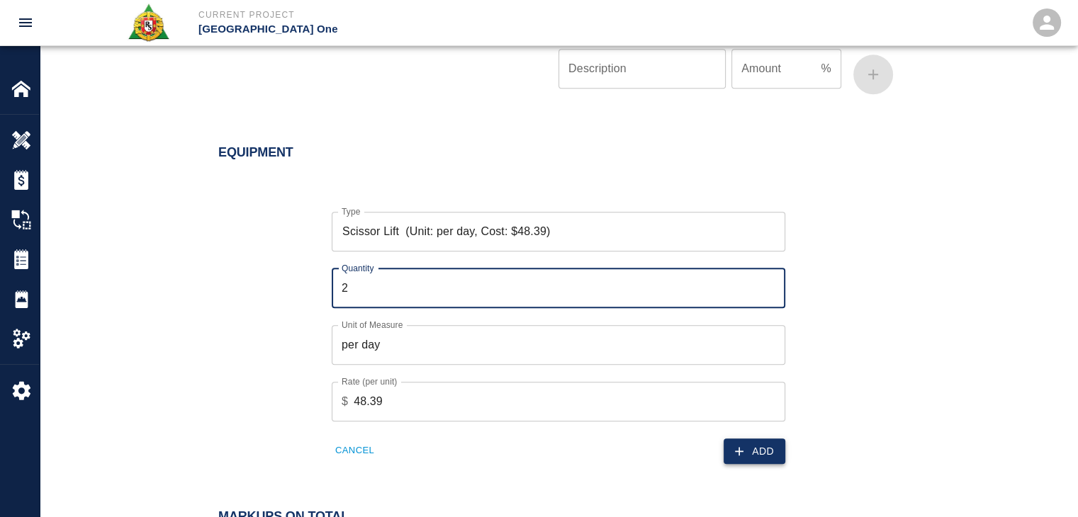
type input "2"
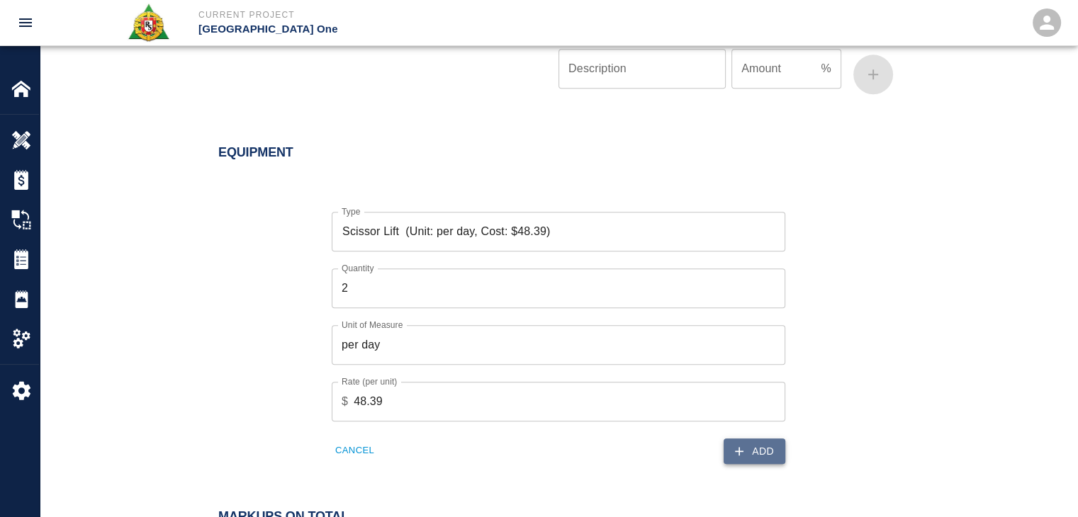
click at [757, 454] on button "Add" at bounding box center [755, 452] width 62 height 26
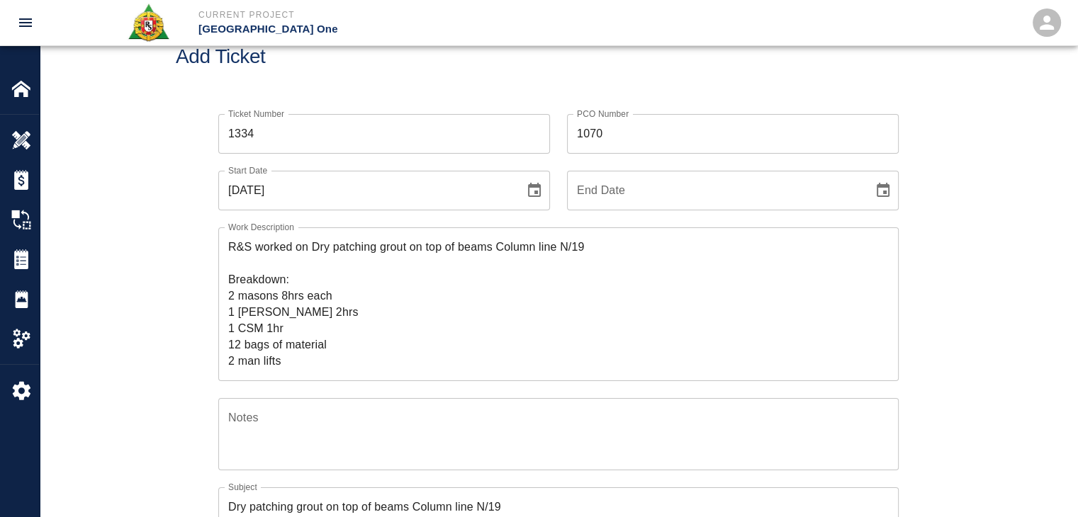
scroll to position [0, 0]
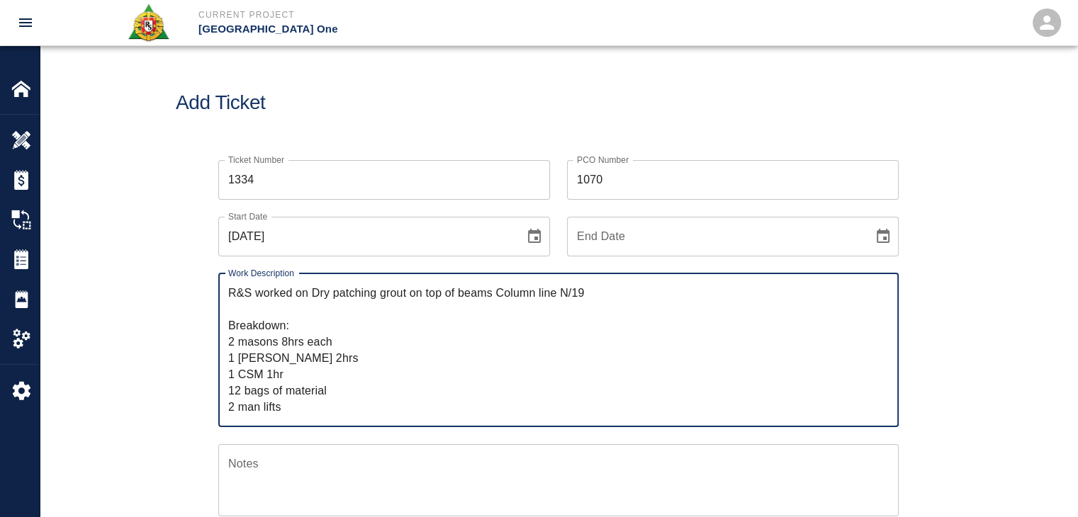
drag, startPoint x: 281, startPoint y: 406, endPoint x: 172, endPoint y: 242, distance: 197.4
click at [172, 242] on div "Ticket Number 1334 Ticket Number PCO Number 1070 PCO Number Start Date [DATE] S…" at bounding box center [559, 484] width 1038 height 683
click at [354, 356] on textarea "R&S worked on Dry patching grout on top of beams Column line N/19 Breakdown: 2 …" at bounding box center [558, 350] width 661 height 130
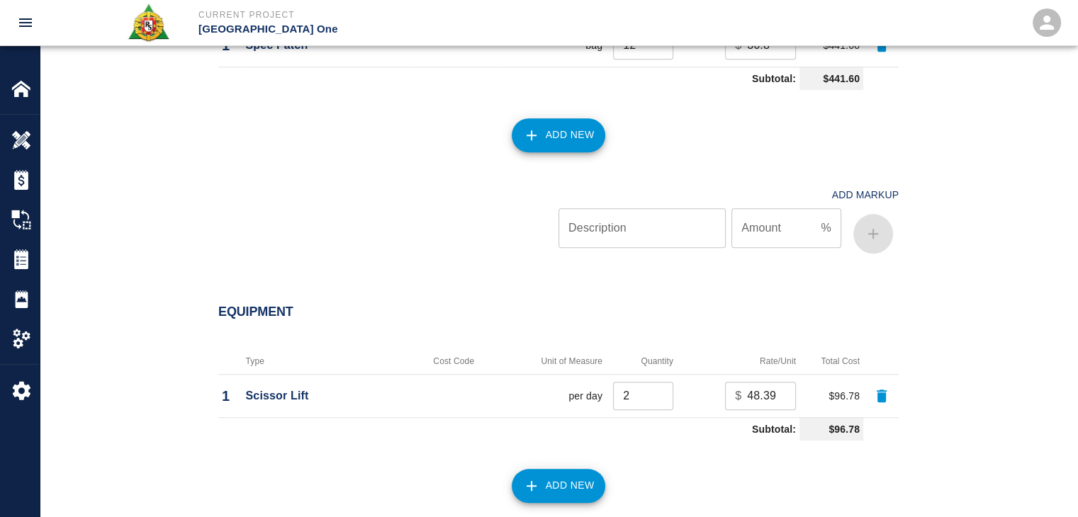
scroll to position [1746, 0]
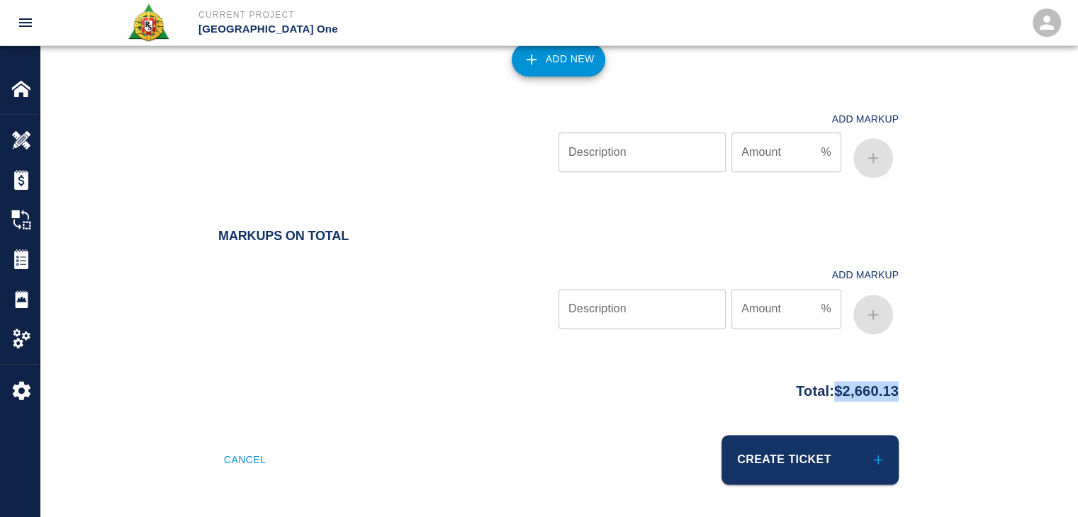
drag, startPoint x: 869, startPoint y: 381, endPoint x: 824, endPoint y: 381, distance: 45.4
click at [824, 381] on div "Total: $2,660.13" at bounding box center [559, 405] width 1038 height 62
copy p "$2,660.13"
click at [352, 203] on div "Equipment Type Cost Code Unit of Measure Quantity Rate/Unit Total Cost 1 Scisso…" at bounding box center [559, 34] width 1038 height 368
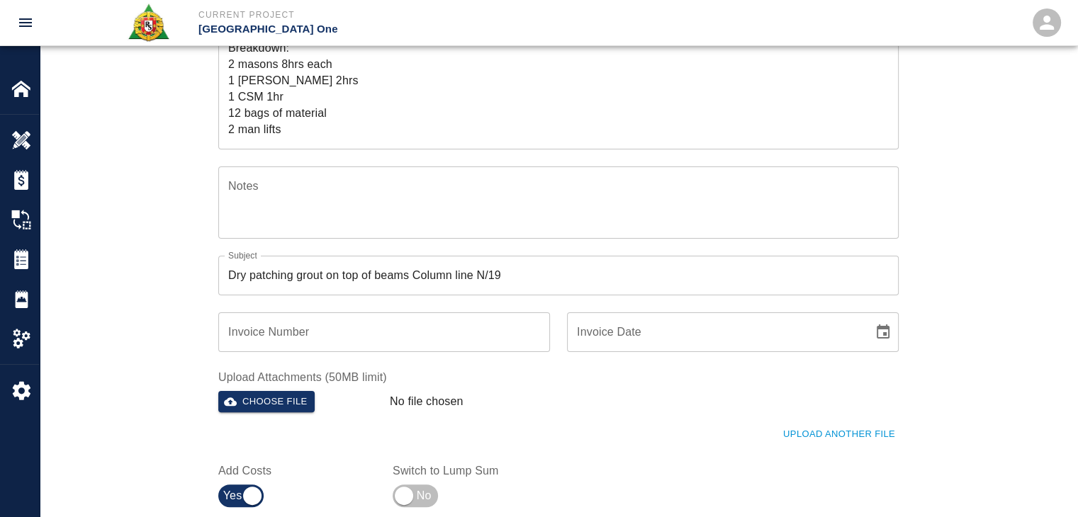
scroll to position [425, 0]
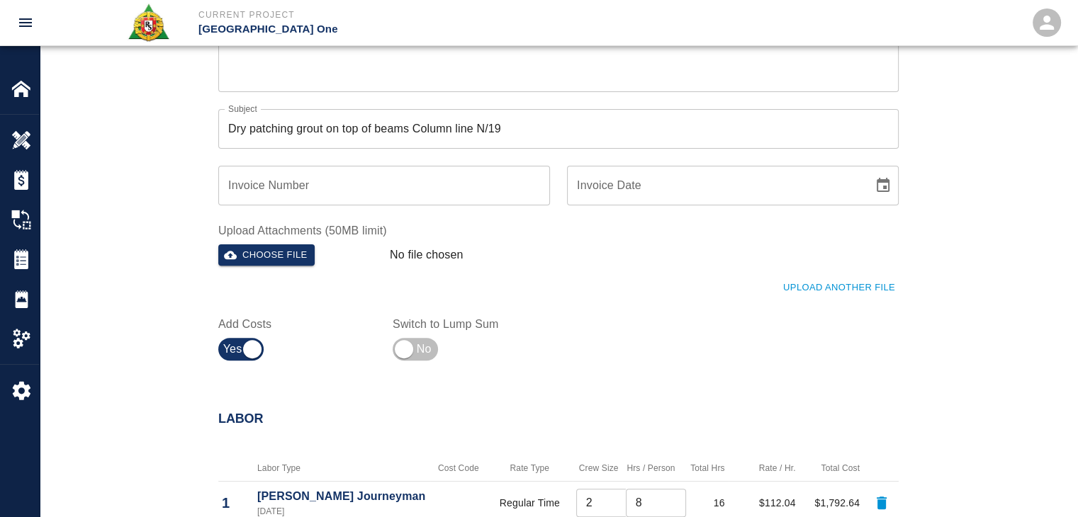
click at [800, 296] on button "Upload Another File" at bounding box center [839, 288] width 119 height 22
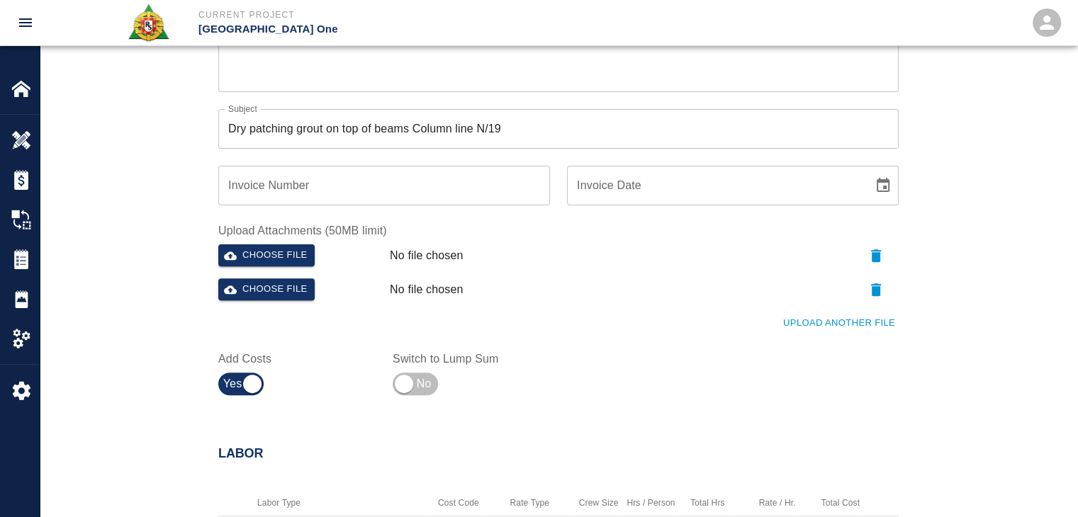
click at [811, 317] on button "Upload Another File" at bounding box center [839, 324] width 119 height 22
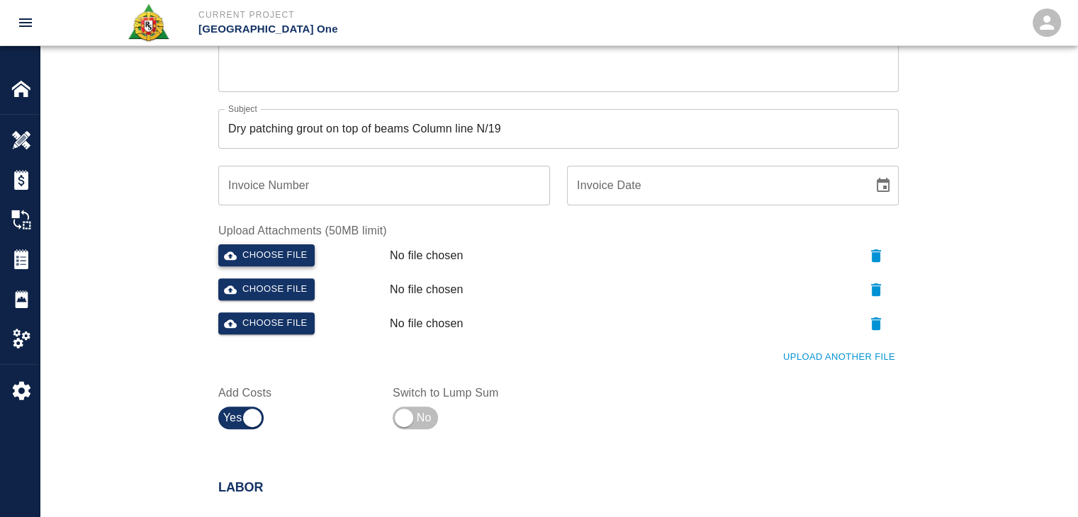
click at [294, 252] on button "Choose file" at bounding box center [266, 256] width 96 height 22
click at [279, 289] on button "Choose file" at bounding box center [266, 290] width 96 height 22
click at [798, 358] on button "Upload Another File" at bounding box center [839, 358] width 119 height 22
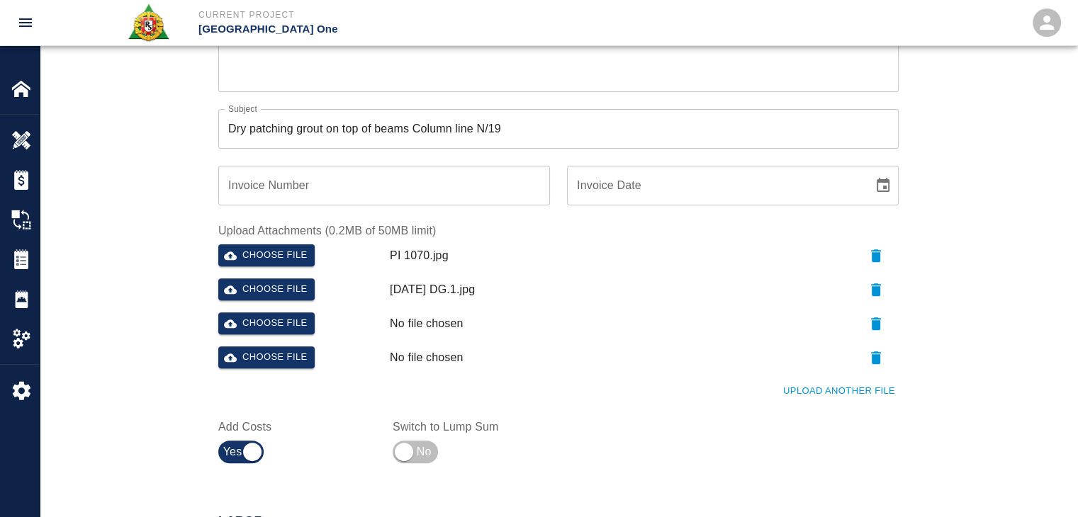
click at [286, 338] on div "Choose file No file chosen" at bounding box center [556, 327] width 686 height 40
click at [281, 335] on div "Choose file" at bounding box center [299, 321] width 172 height 28
click at [279, 333] on button "Choose file" at bounding box center [266, 324] width 96 height 22
click at [268, 365] on button "Choose file" at bounding box center [266, 358] width 96 height 22
click at [184, 284] on div "Ticket Number 1334 Ticket Number PCO Number 1070 PCO Number Start Date [DATE] S…" at bounding box center [559, 94] width 766 height 751
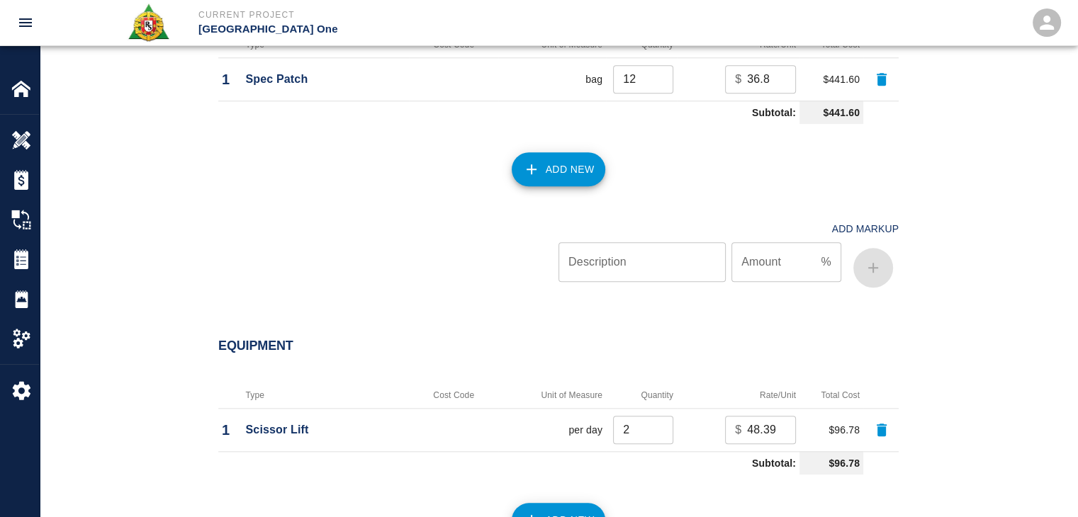
scroll to position [1850, 0]
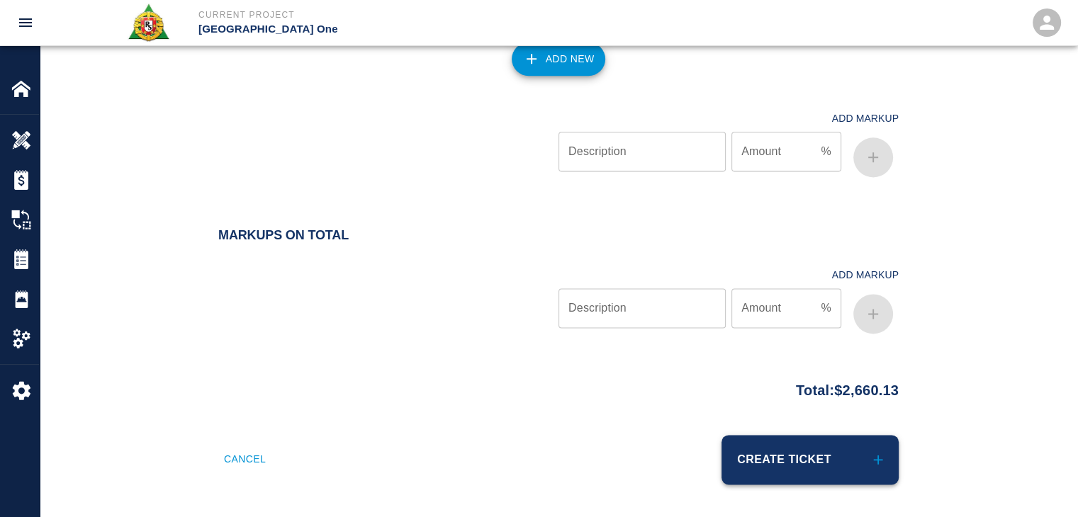
click at [819, 452] on button "Create Ticket" at bounding box center [810, 460] width 177 height 50
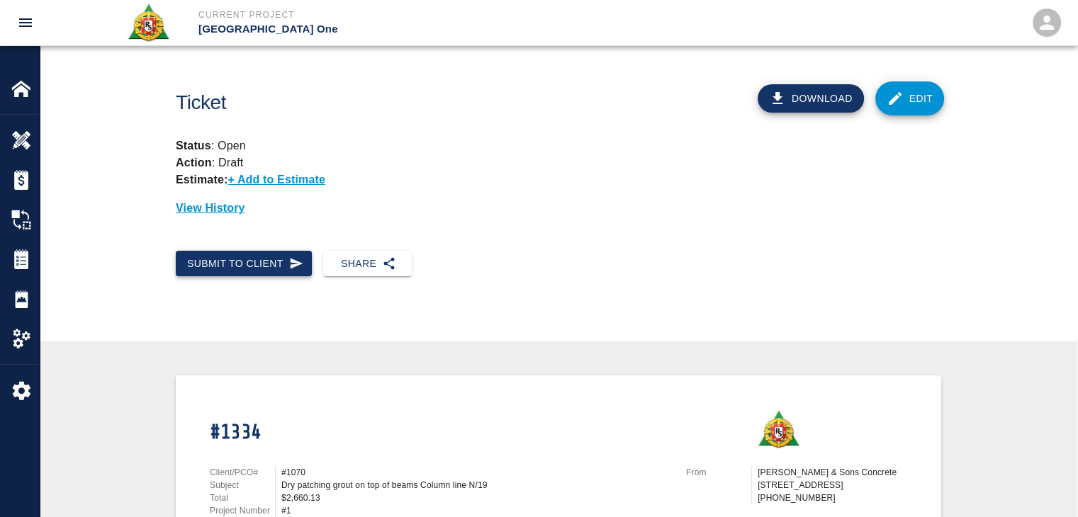
click at [264, 270] on button "Submit to Client" at bounding box center [244, 264] width 136 height 26
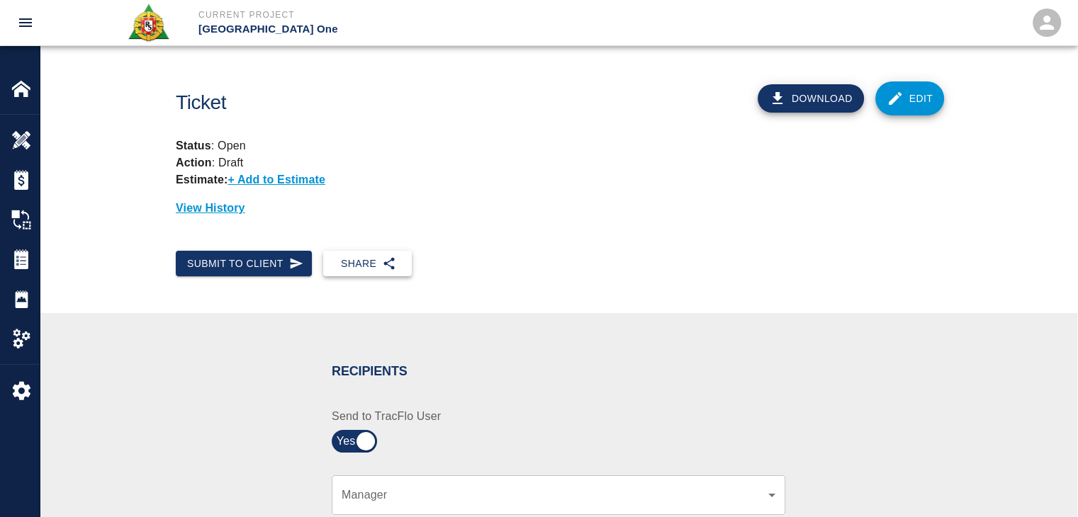
scroll to position [235, 0]
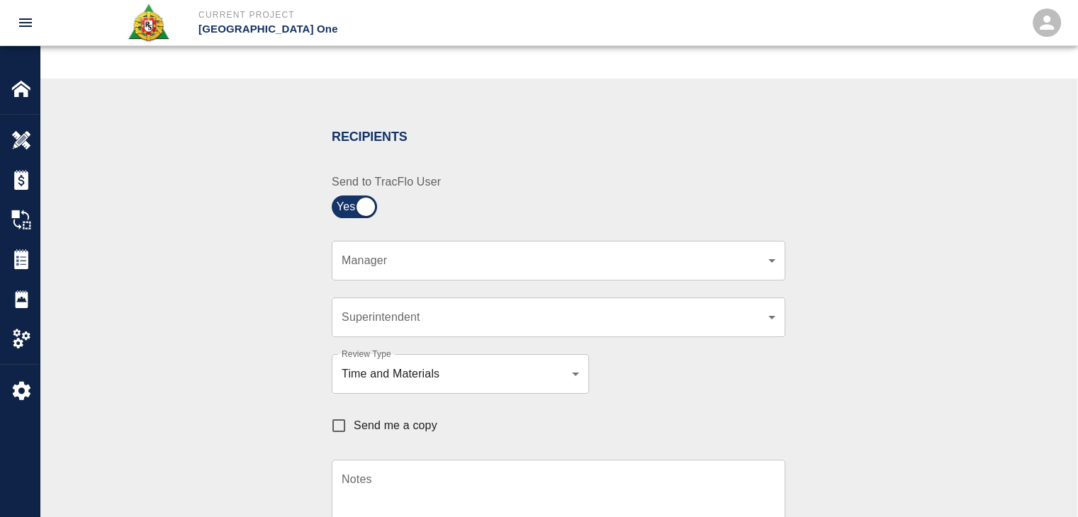
click at [385, 262] on body "Current Project [GEOGRAPHIC_DATA] One Home JFK Terminal One Overview Estimates …" at bounding box center [539, 23] width 1078 height 517
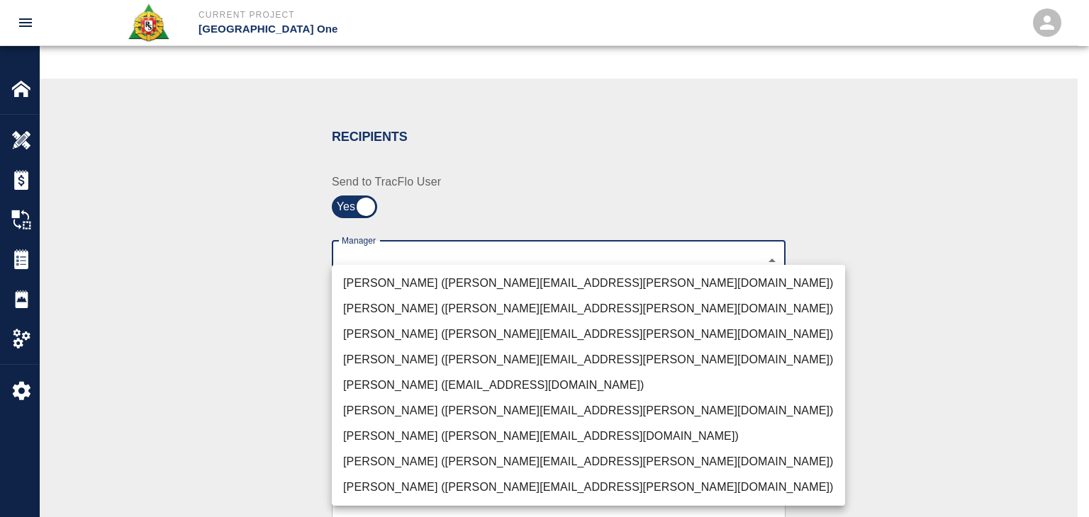
click at [400, 288] on li "[PERSON_NAME] ([PERSON_NAME][EMAIL_ADDRESS][PERSON_NAME][DOMAIN_NAME])" at bounding box center [588, 284] width 513 height 26
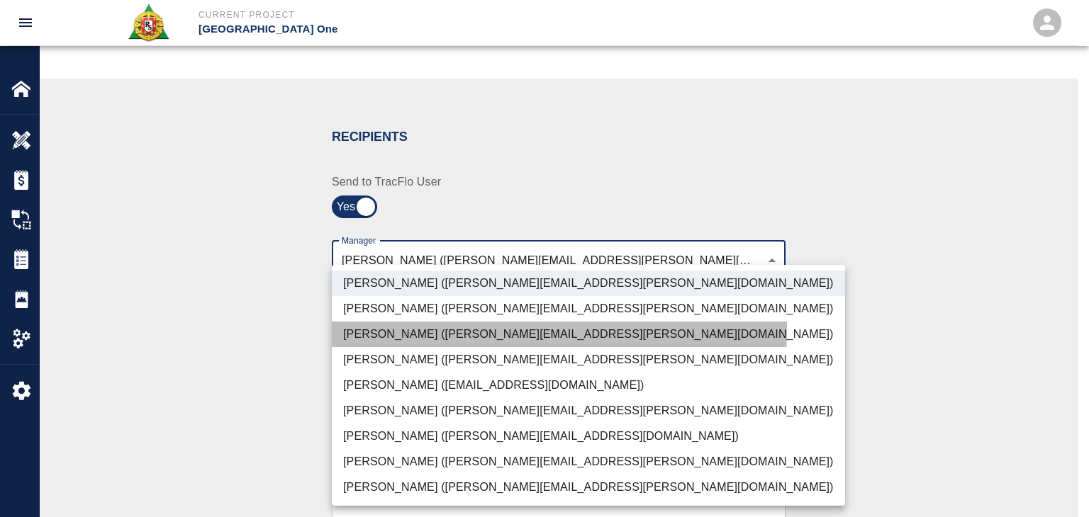
click at [414, 328] on li "[PERSON_NAME] ([PERSON_NAME][EMAIL_ADDRESS][PERSON_NAME][DOMAIN_NAME])" at bounding box center [588, 335] width 513 height 26
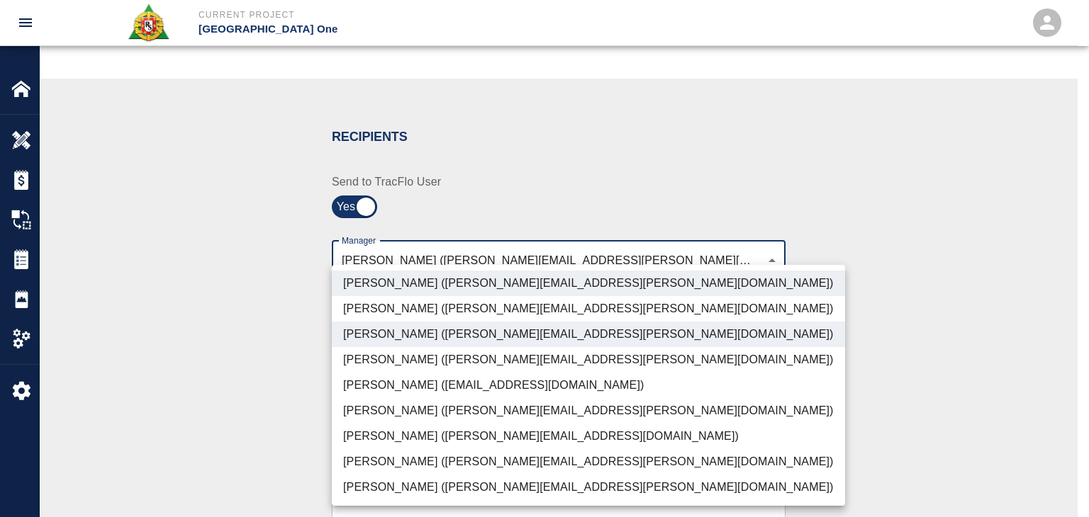
click at [413, 472] on li "[PERSON_NAME] ([PERSON_NAME][EMAIL_ADDRESS][PERSON_NAME][DOMAIN_NAME])" at bounding box center [588, 462] width 513 height 26
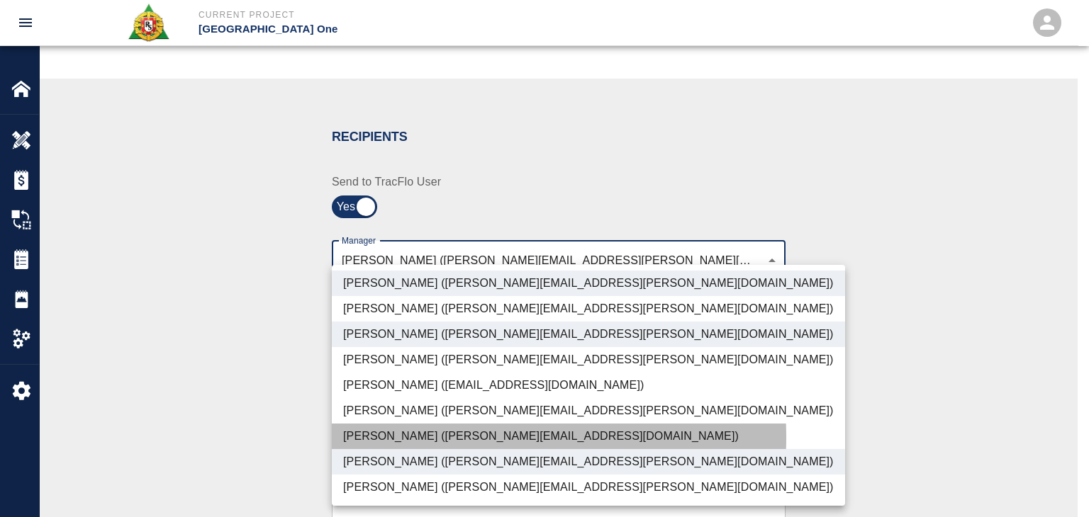
click at [387, 438] on li "[PERSON_NAME] ([PERSON_NAME][EMAIL_ADDRESS][DOMAIN_NAME])" at bounding box center [588, 437] width 513 height 26
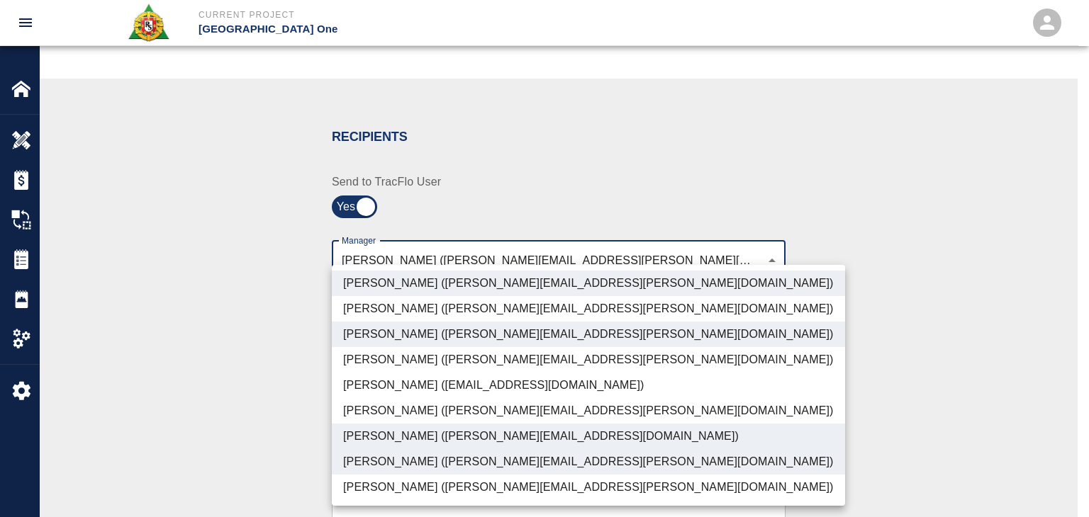
click at [422, 481] on li "[PERSON_NAME] ([PERSON_NAME][EMAIL_ADDRESS][PERSON_NAME][DOMAIN_NAME])" at bounding box center [588, 488] width 513 height 26
type input "ede96749-2565-4a65-a76c-ac2c5448e16e,69d78ca4-8a93-4c72-a988-7271956ccf0b,b38a7…"
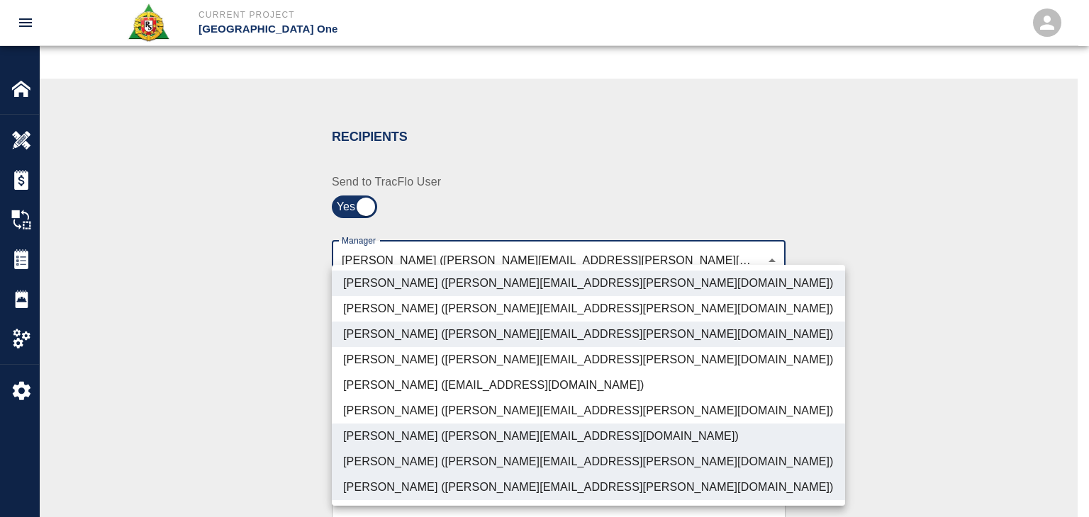
click at [288, 431] on div at bounding box center [544, 258] width 1089 height 517
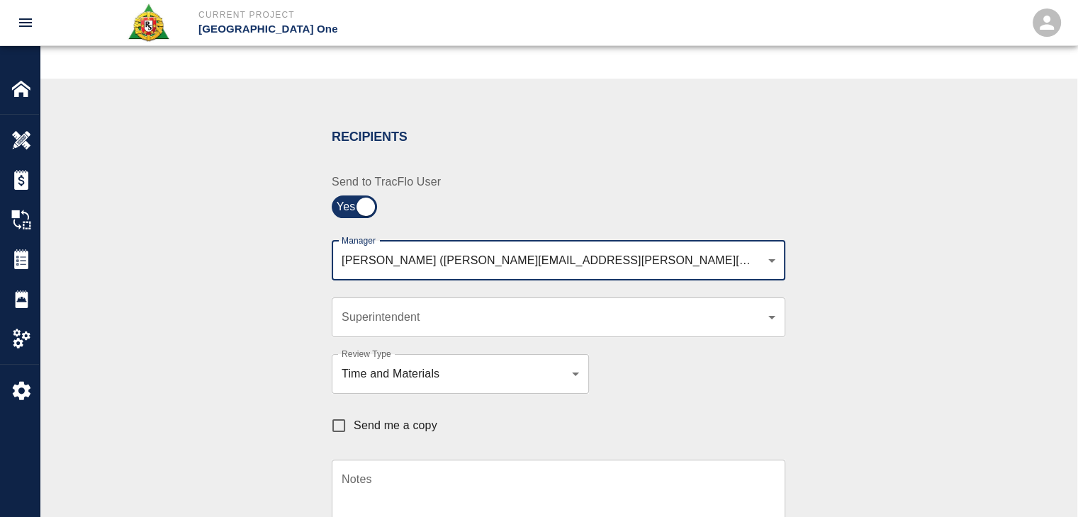
click at [367, 424] on span "Send me a copy" at bounding box center [396, 425] width 84 height 17
click at [354, 424] on input "Send me a copy" at bounding box center [339, 426] width 30 height 30
checkbox input "true"
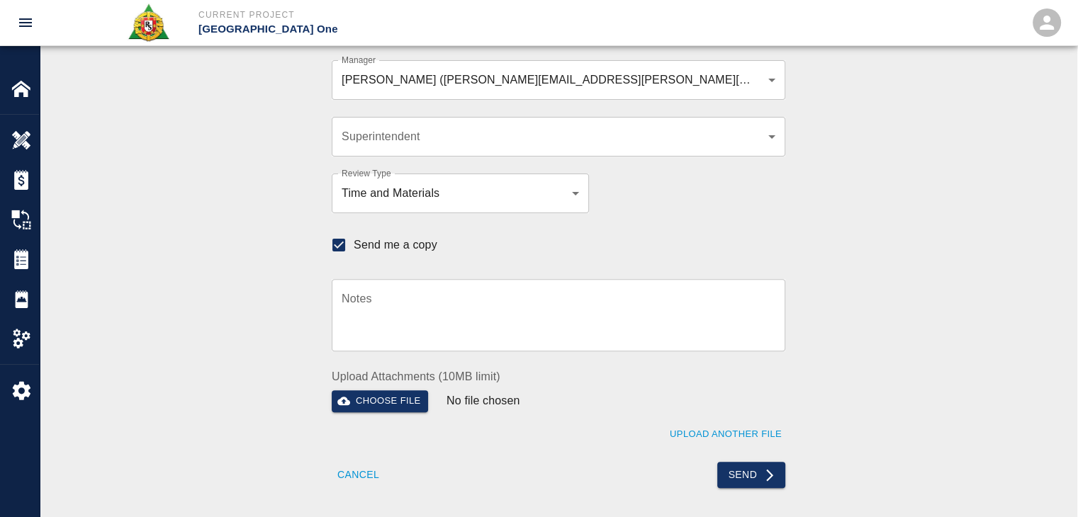
scroll to position [416, 0]
click at [727, 482] on button "Send" at bounding box center [751, 474] width 69 height 26
checkbox input "false"
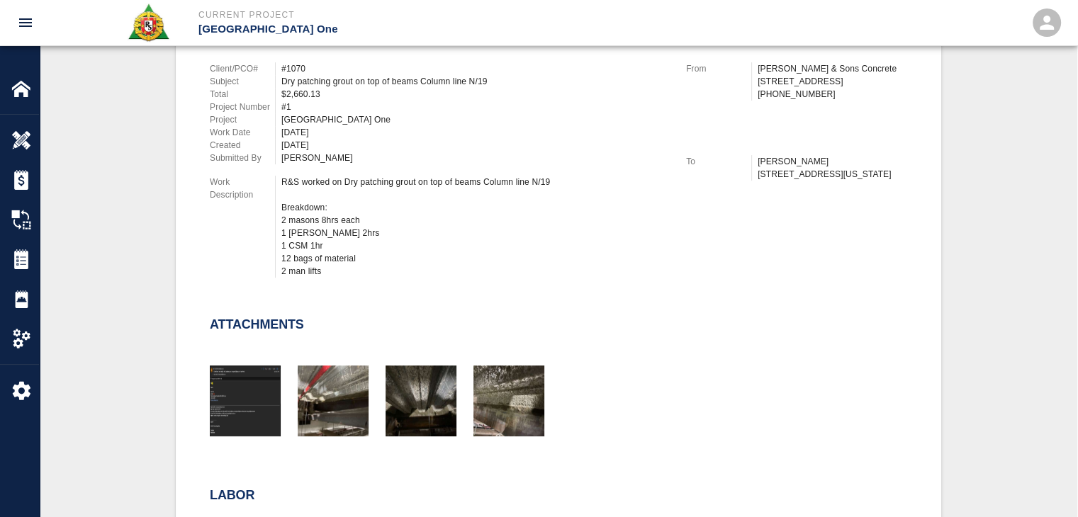
scroll to position [0, 0]
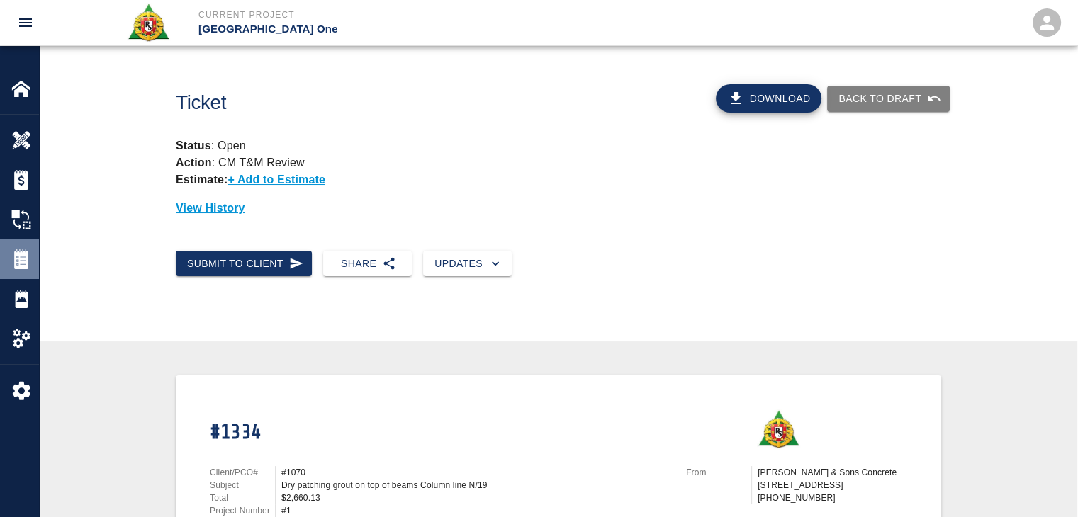
click at [25, 272] on div "Tickets" at bounding box center [19, 260] width 39 height 40
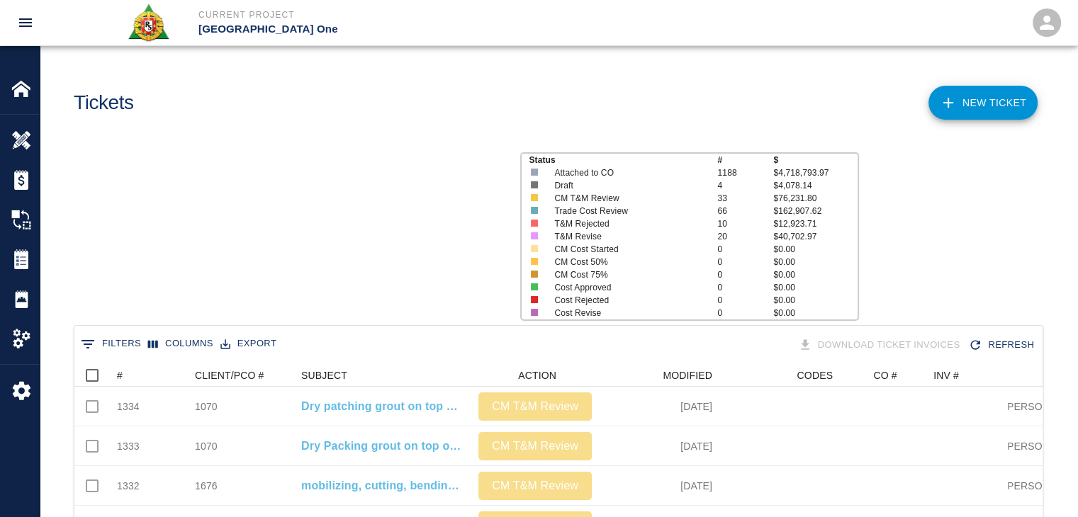
scroll to position [817, 958]
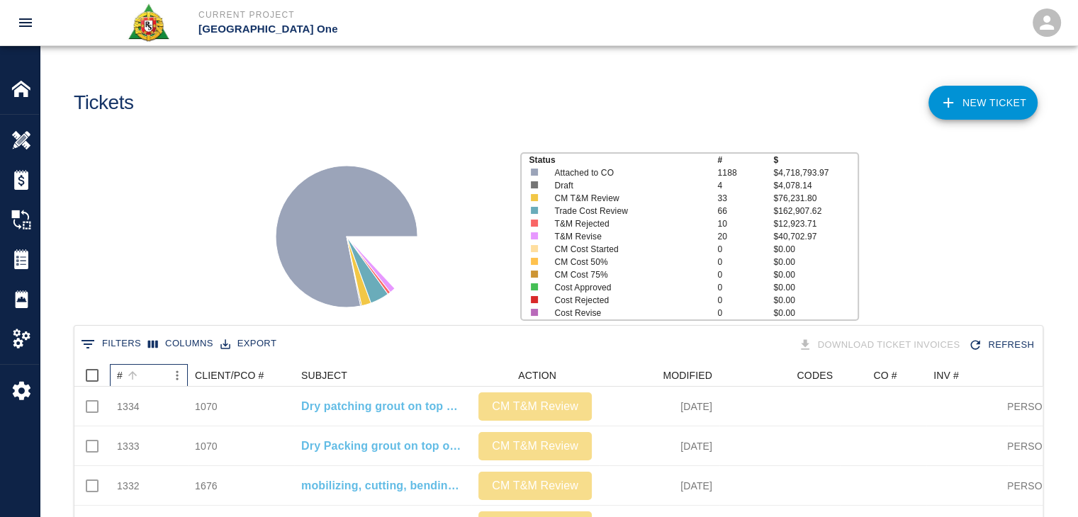
click at [140, 369] on div "#" at bounding box center [133, 376] width 20 height 20
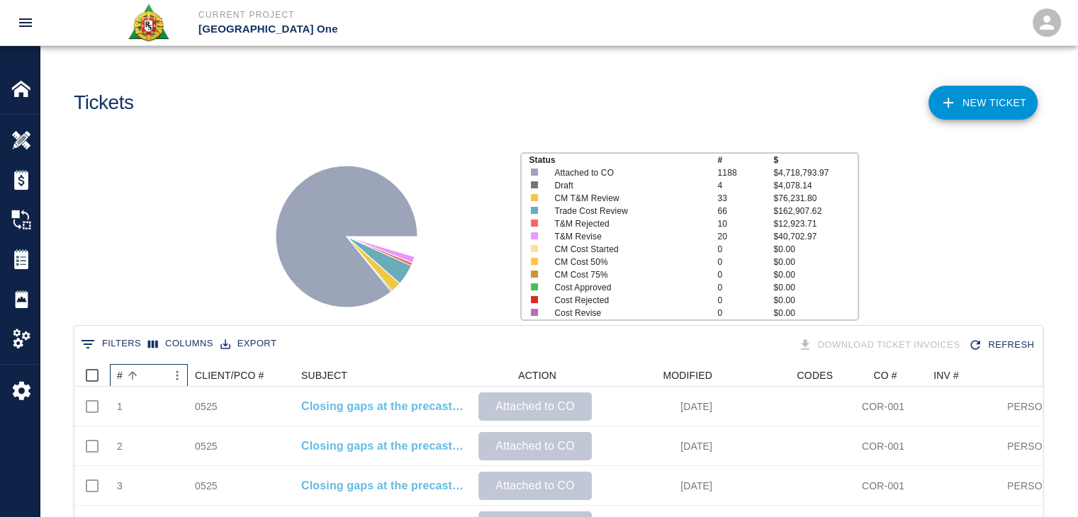
click at [140, 369] on div "#" at bounding box center [133, 376] width 20 height 20
